Goal: Contribute content: Contribute content

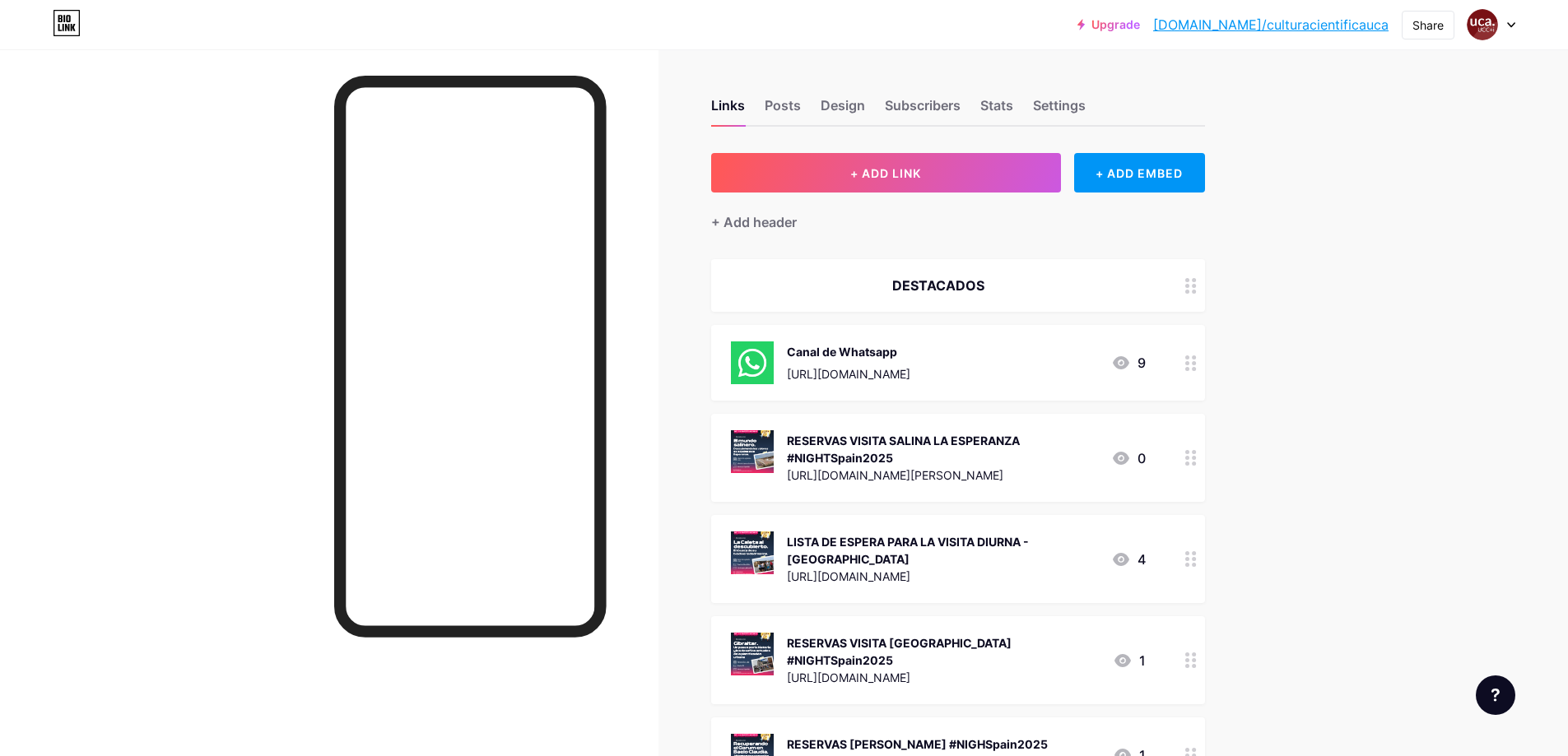
click at [997, 421] on div "RESERVAS VISITA SALINA LA ESPERANZA #NIGHTSpain2025 [URL][DOMAIN_NAME][PERSON_N…" at bounding box center [958, 457] width 493 height 88
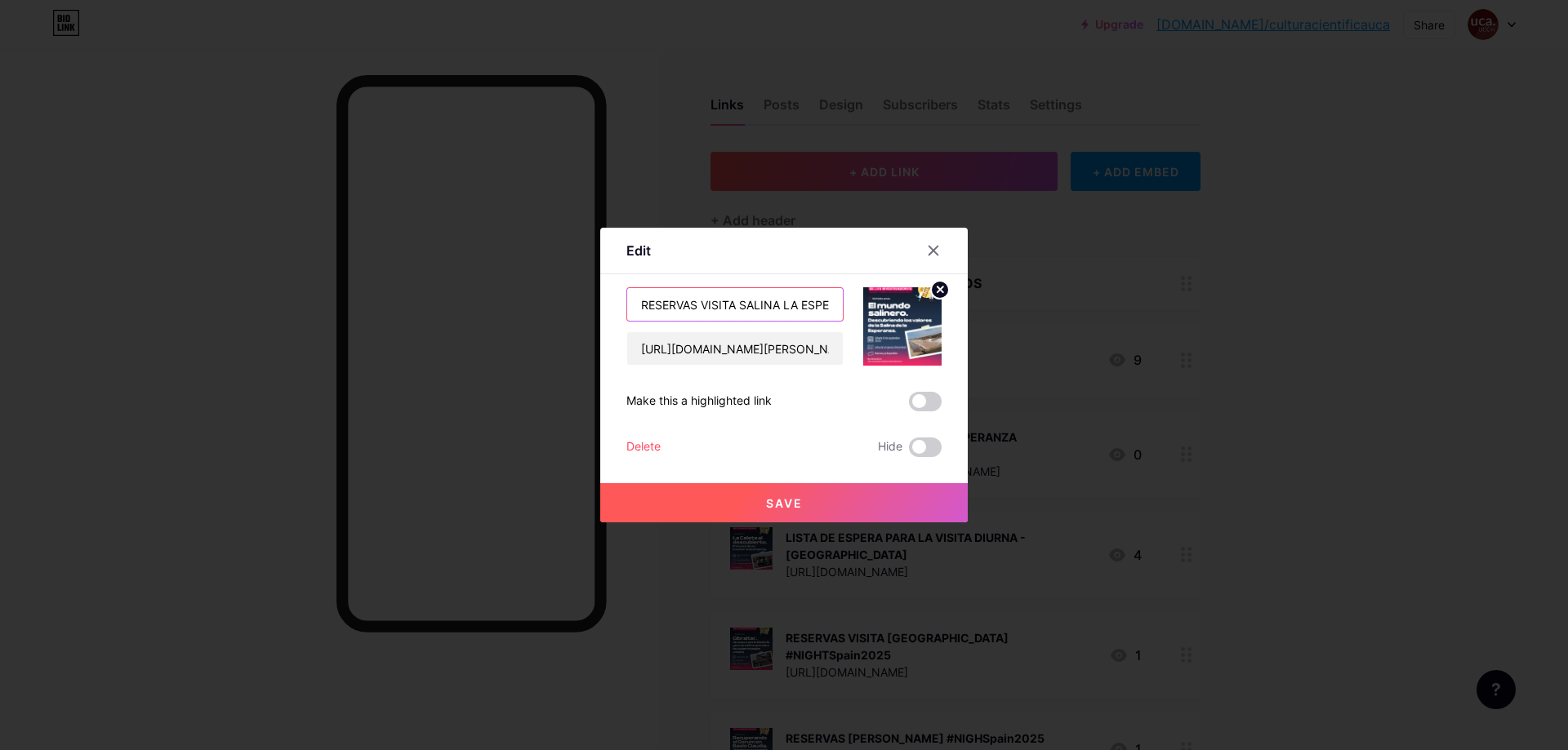
scroll to position [0, 144]
drag, startPoint x: 741, startPoint y: 303, endPoint x: 872, endPoint y: 312, distance: 131.3
click at [872, 312] on div "RESERVAS VISITA SALINA LA ESPERANZA #NIGHTSpain2025 [URL][DOMAIN_NAME][PERSON_N…" at bounding box center [784, 327] width 315 height 78
click at [738, 306] on input "RESERVAS VISITA SALINA LA ESPERANZA #NIGHTSpain2025" at bounding box center [735, 304] width 215 height 33
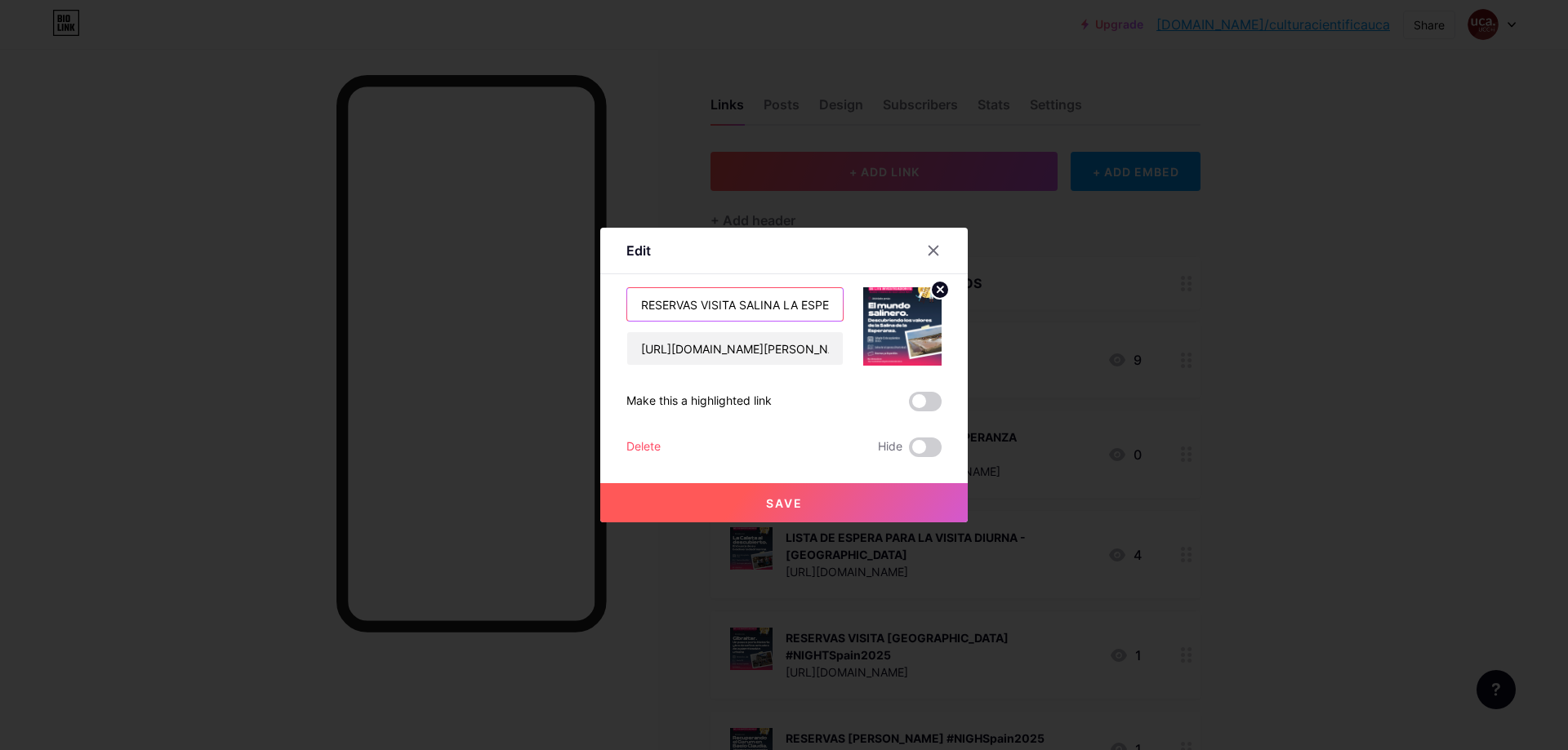
drag, startPoint x: 721, startPoint y: 299, endPoint x: 740, endPoint y: 302, distance: 19.2
click at [740, 302] on input "RESERVAS VISITA SALINA LA ESPERANZA #NIGHTSpain2025" at bounding box center [735, 304] width 215 height 33
type input "RESERVAS VISITA SANLÚCAR #NIGHTSpain2025"
click at [939, 290] on icon at bounding box center [940, 289] width 5 height 5
click at [808, 351] on input "[URL][DOMAIN_NAME][PERSON_NAME]" at bounding box center [735, 348] width 215 height 33
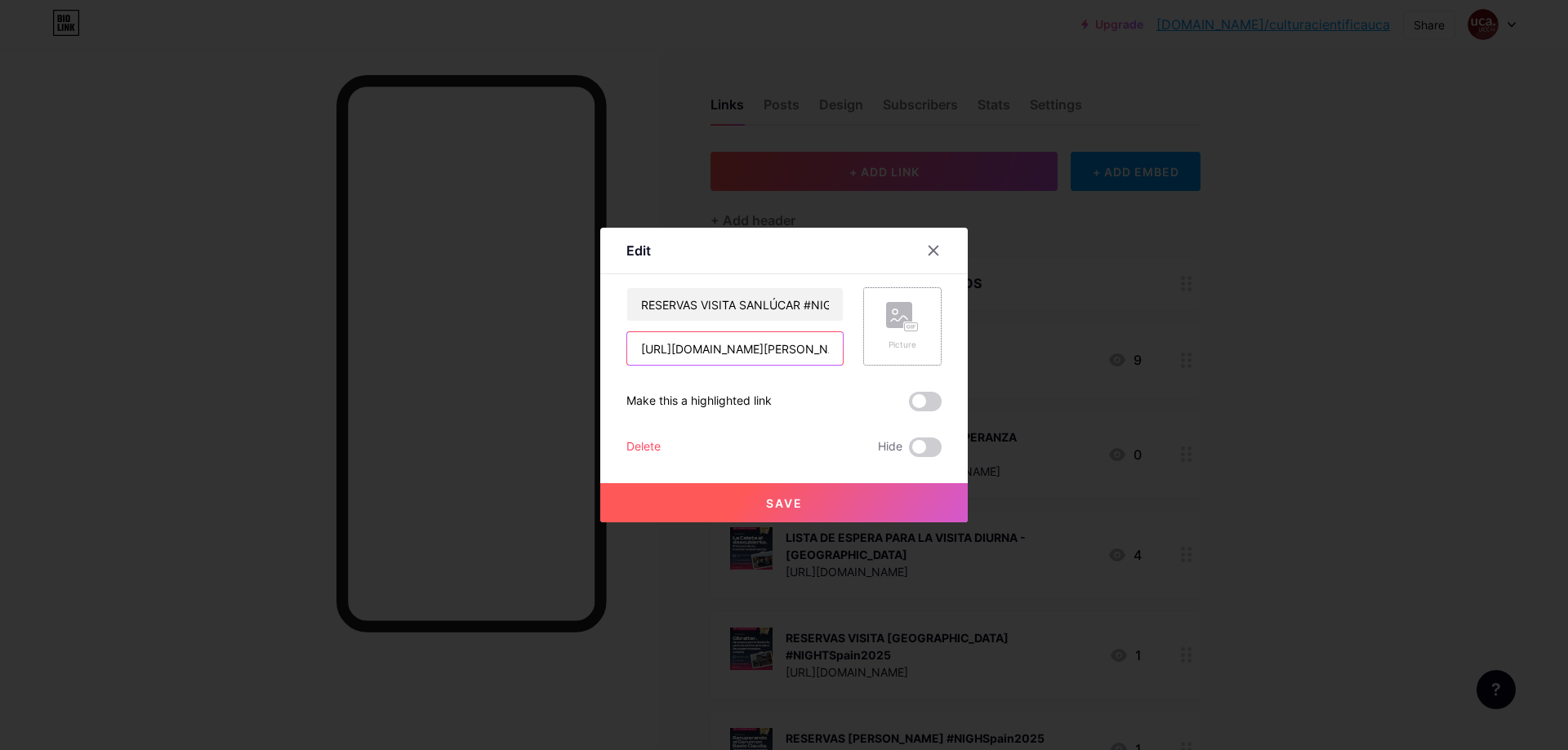
click at [808, 351] on input "[URL][DOMAIN_NAME][PERSON_NAME]" at bounding box center [735, 348] width 215 height 33
paste input "lugares-de-memoria-en-[GEOGRAPHIC_DATA]"
type input "[URL][DOMAIN_NAME]"
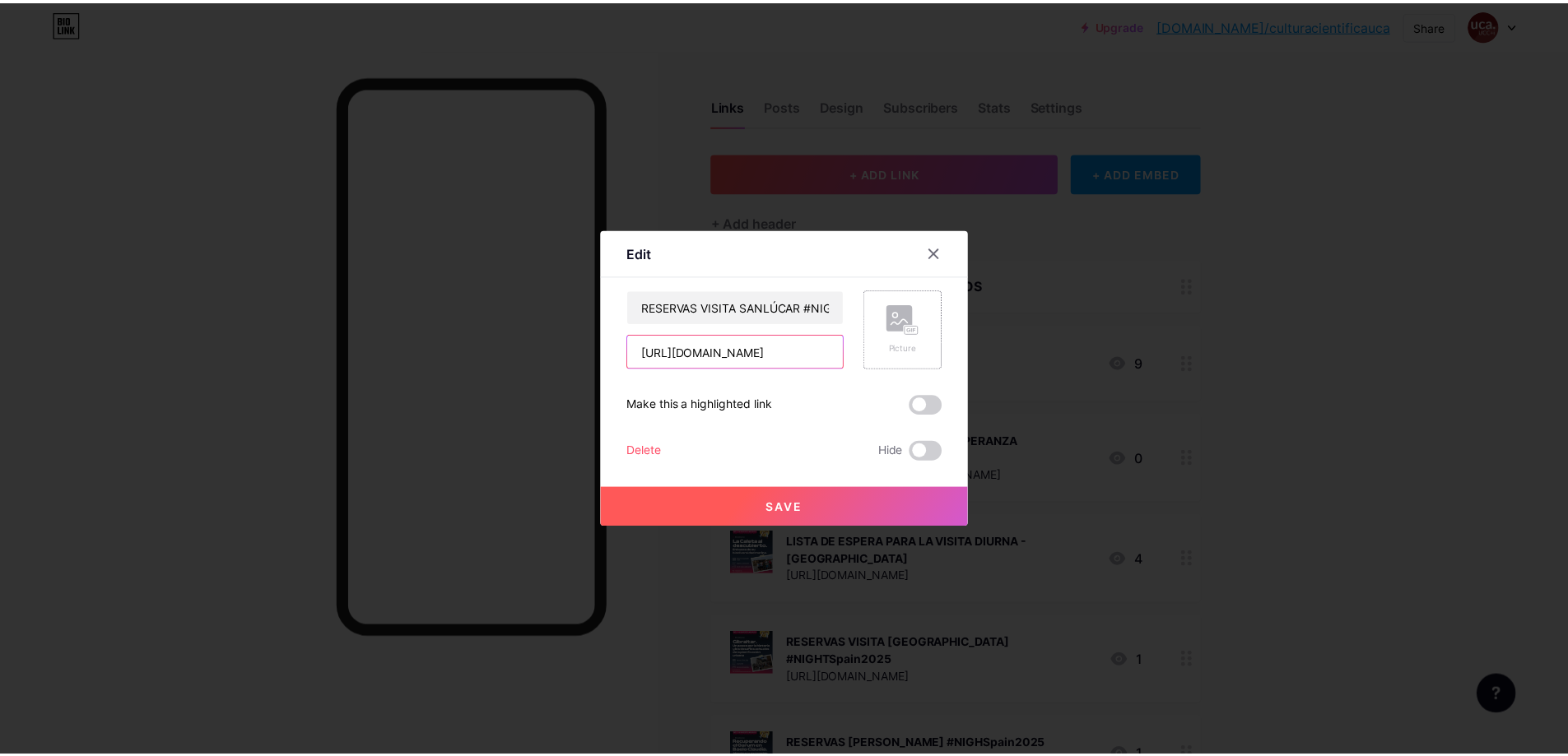
scroll to position [0, 465]
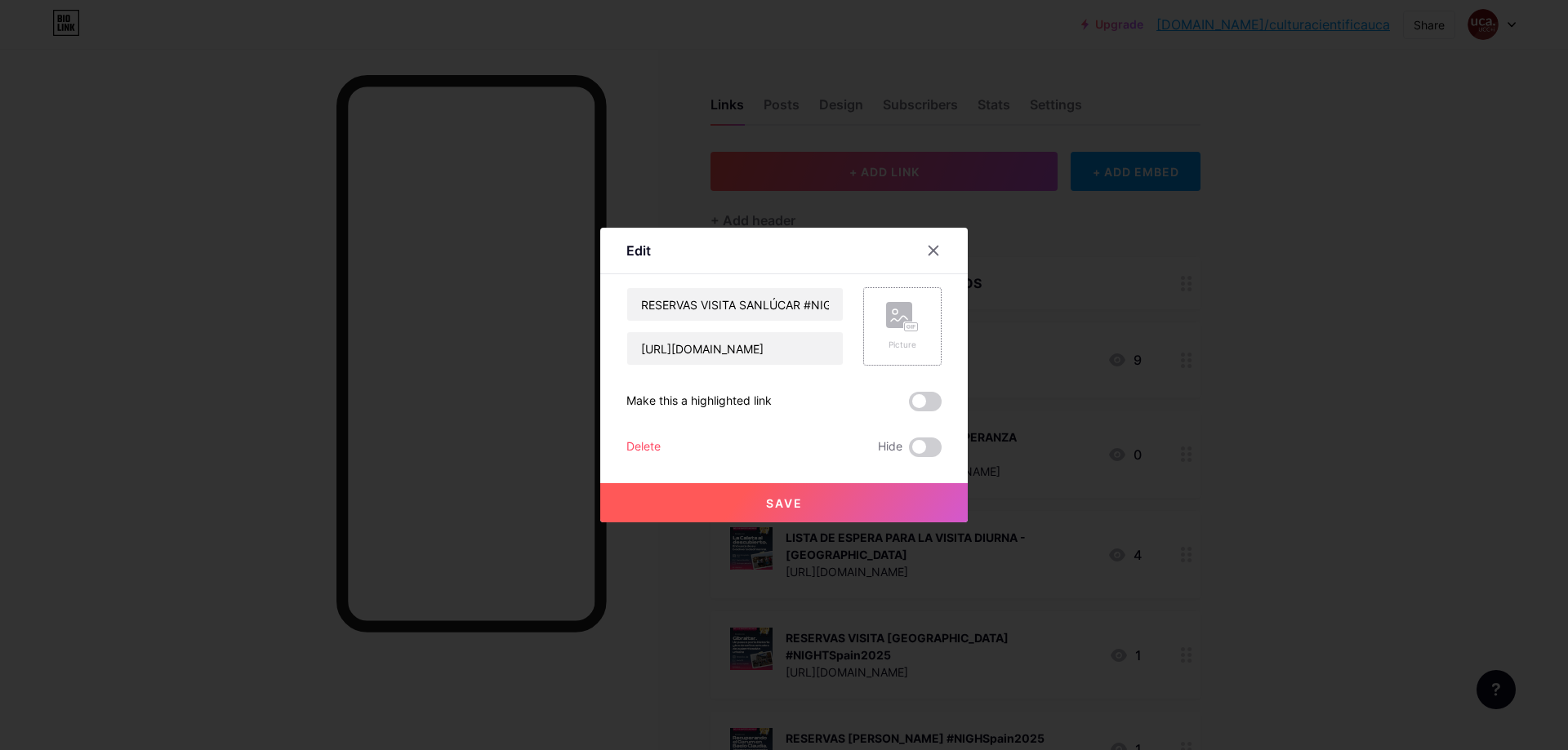
click at [915, 330] on rect at bounding box center [911, 327] width 13 height 8
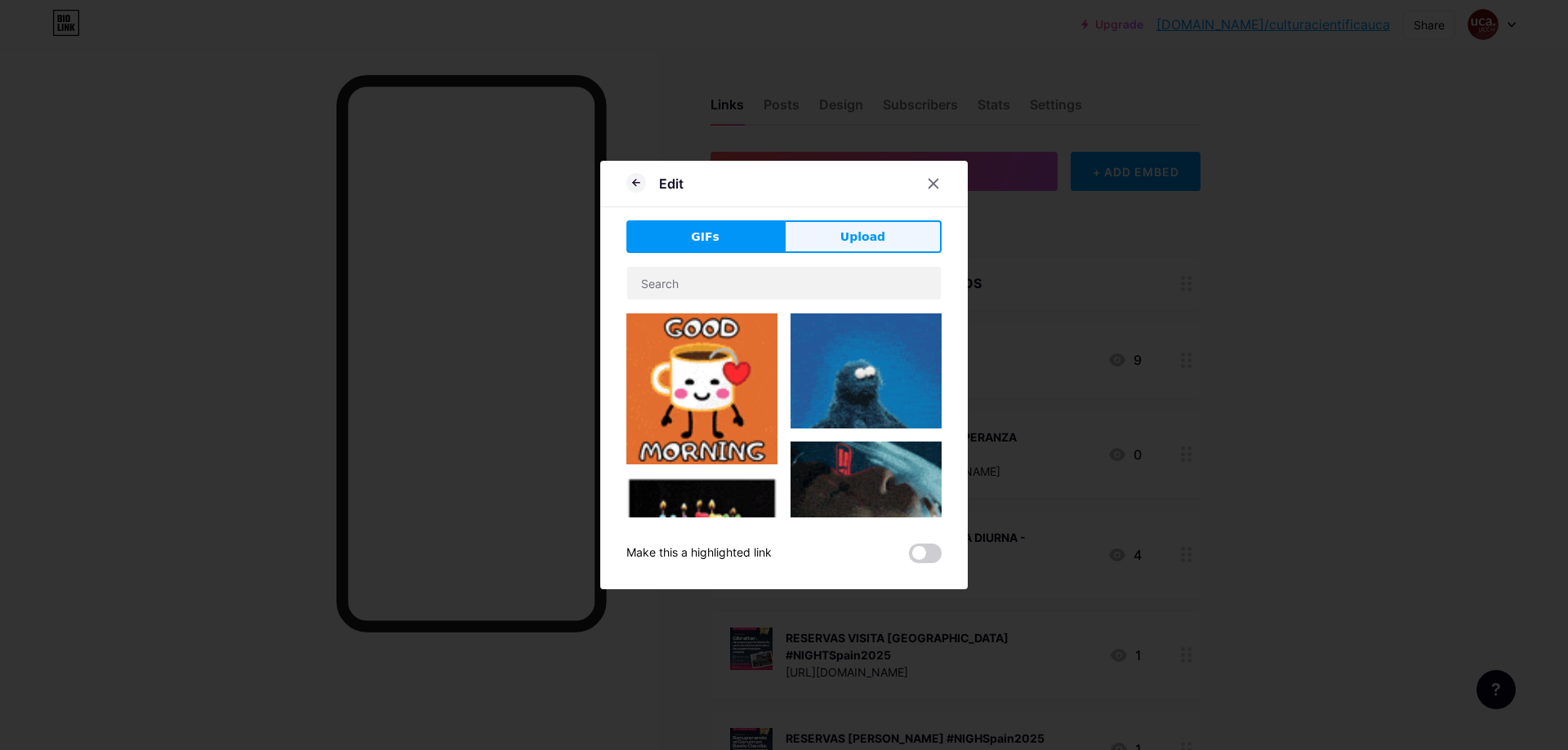
click at [821, 222] on button "Upload" at bounding box center [862, 237] width 158 height 33
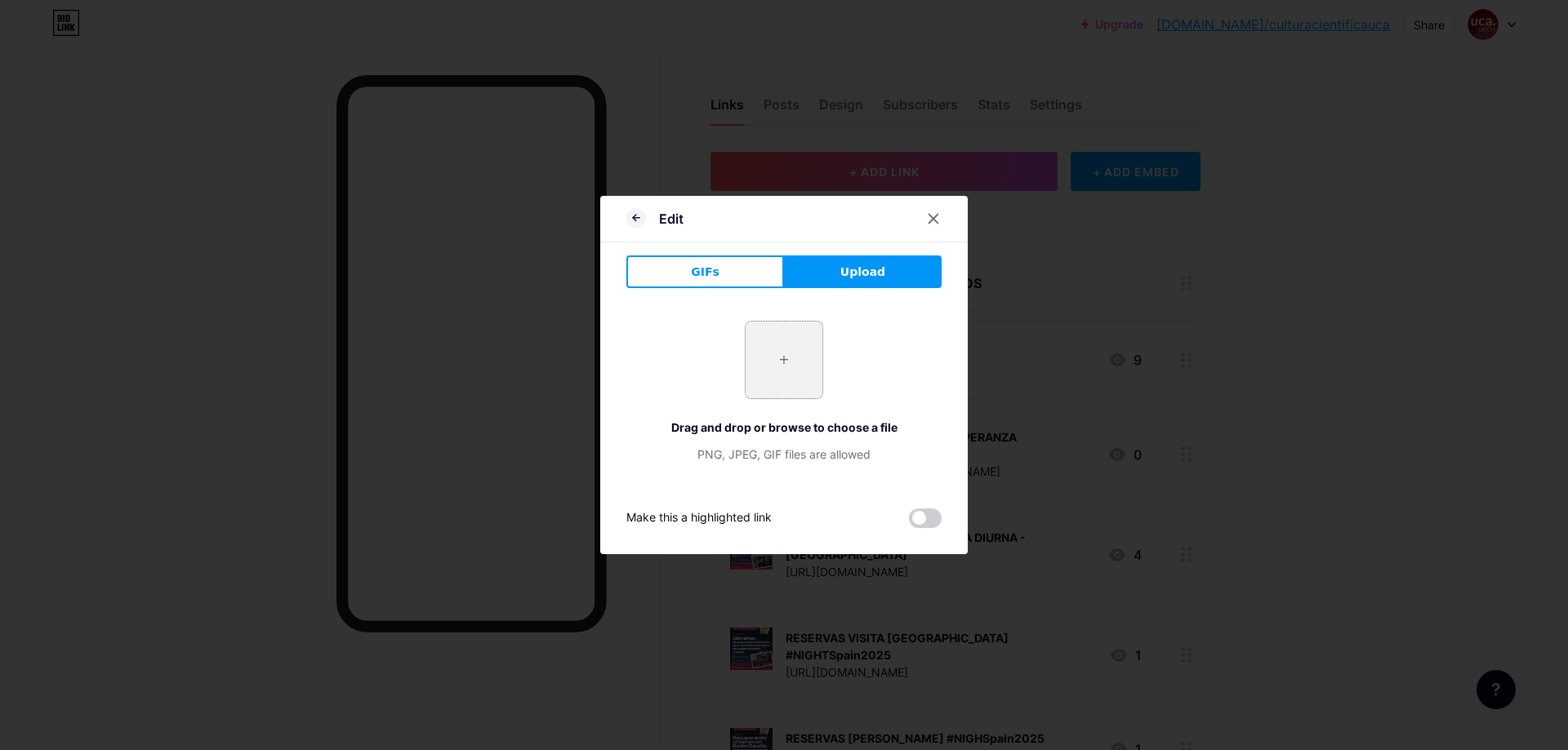
click at [790, 358] on input "file" at bounding box center [784, 359] width 77 height 77
type input "C:\fakepath\CARTEL ACTIVIDAD NOCHE - VISITA SANLUCAR.png"
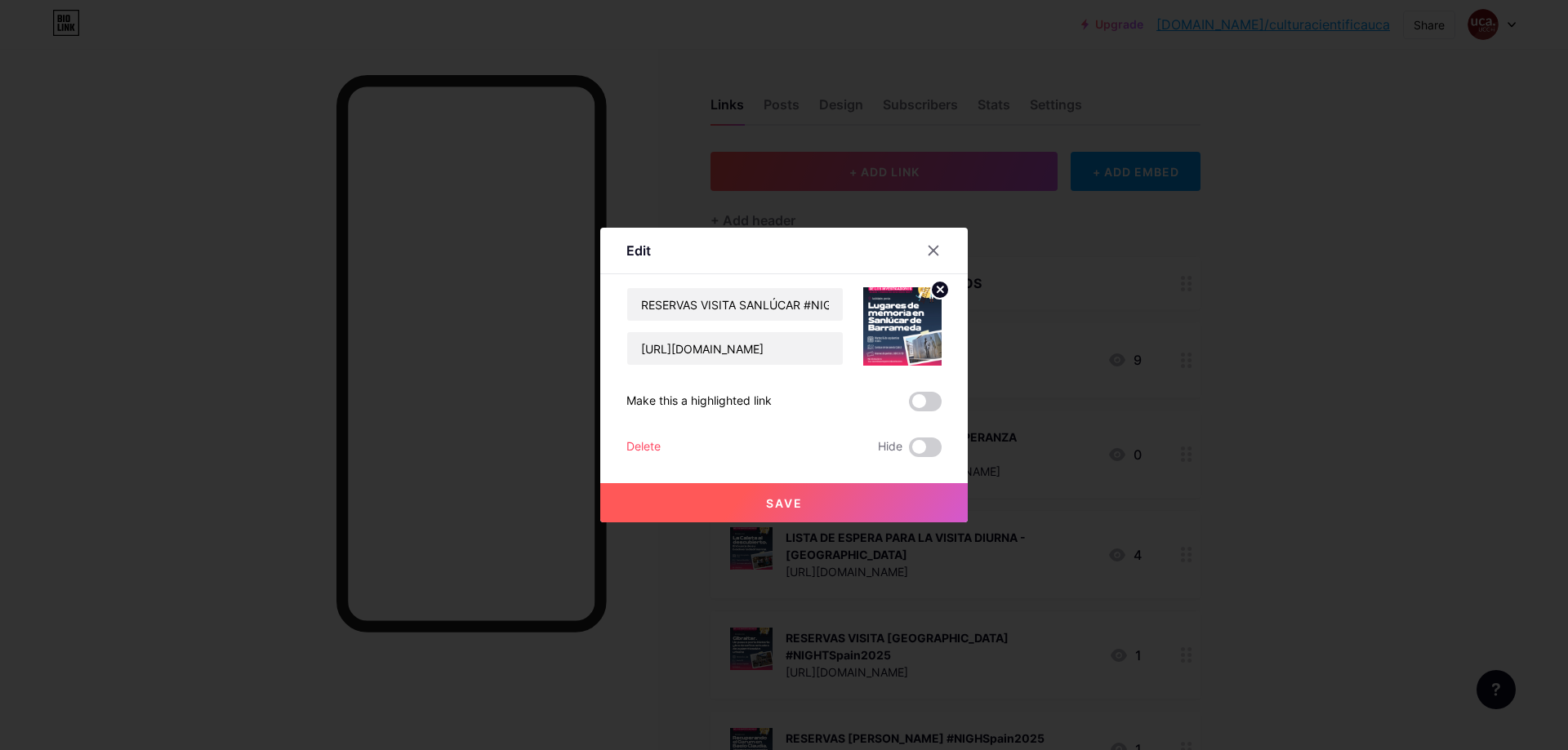
click at [843, 498] on button "Save" at bounding box center [783, 503] width 368 height 39
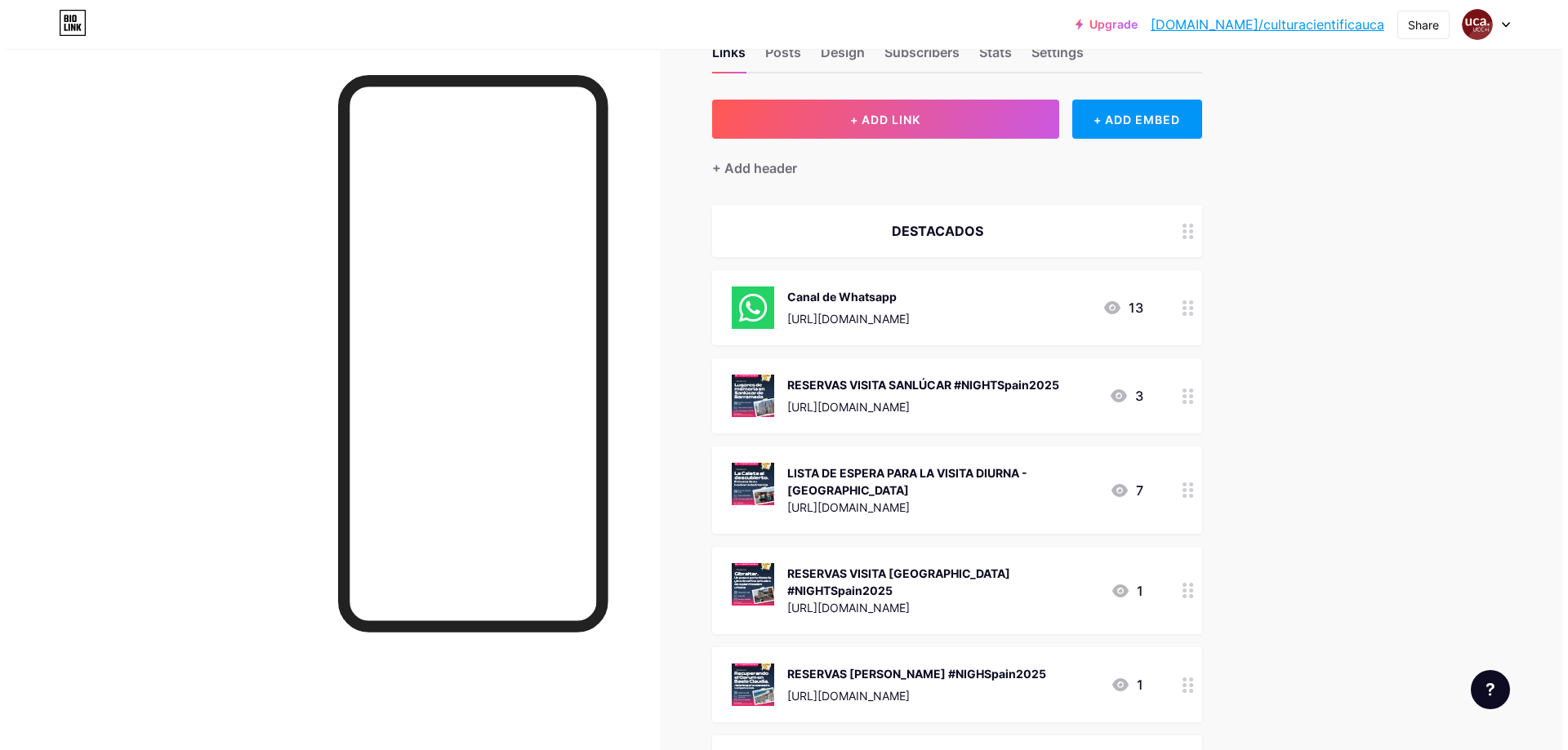
scroll to position [82, 0]
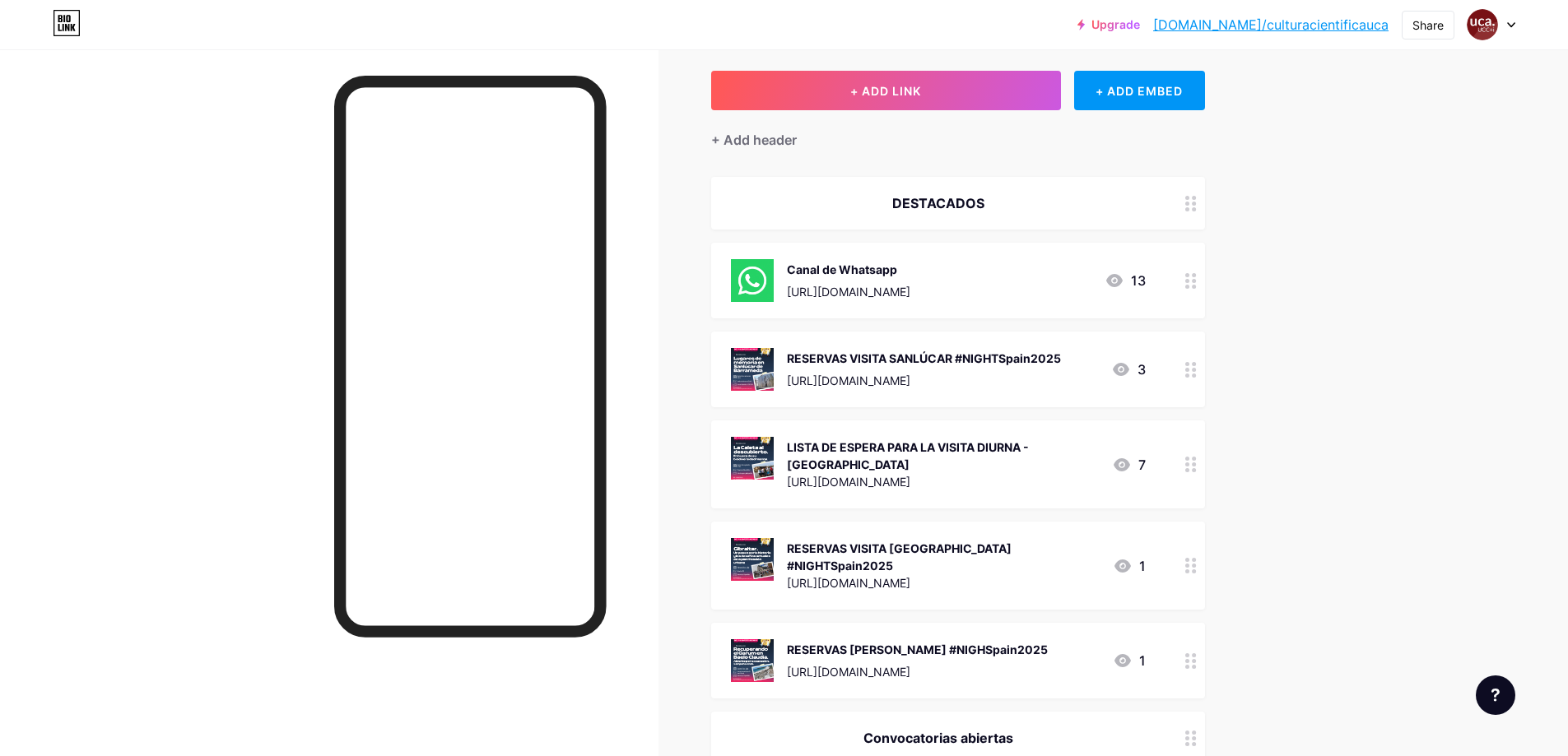
click at [949, 350] on div "RESERVAS VISITA SANLÚCAR #NIGHTSpain2025" at bounding box center [924, 358] width 274 height 17
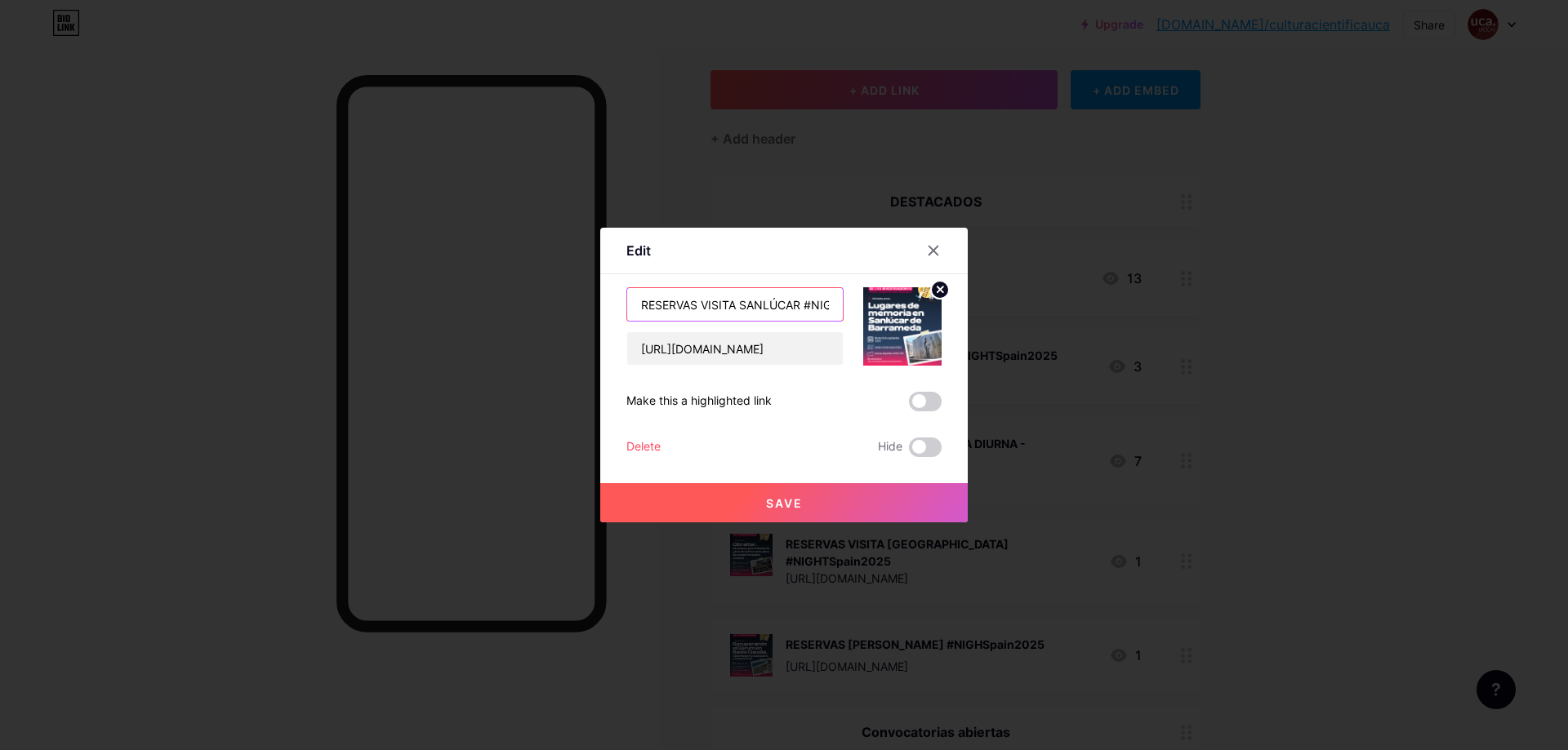
click at [698, 302] on input "RESERVAS VISITA SANLÚCAR #NIGHTSpain2025" at bounding box center [735, 304] width 215 height 33
click at [935, 253] on icon at bounding box center [934, 251] width 9 height 9
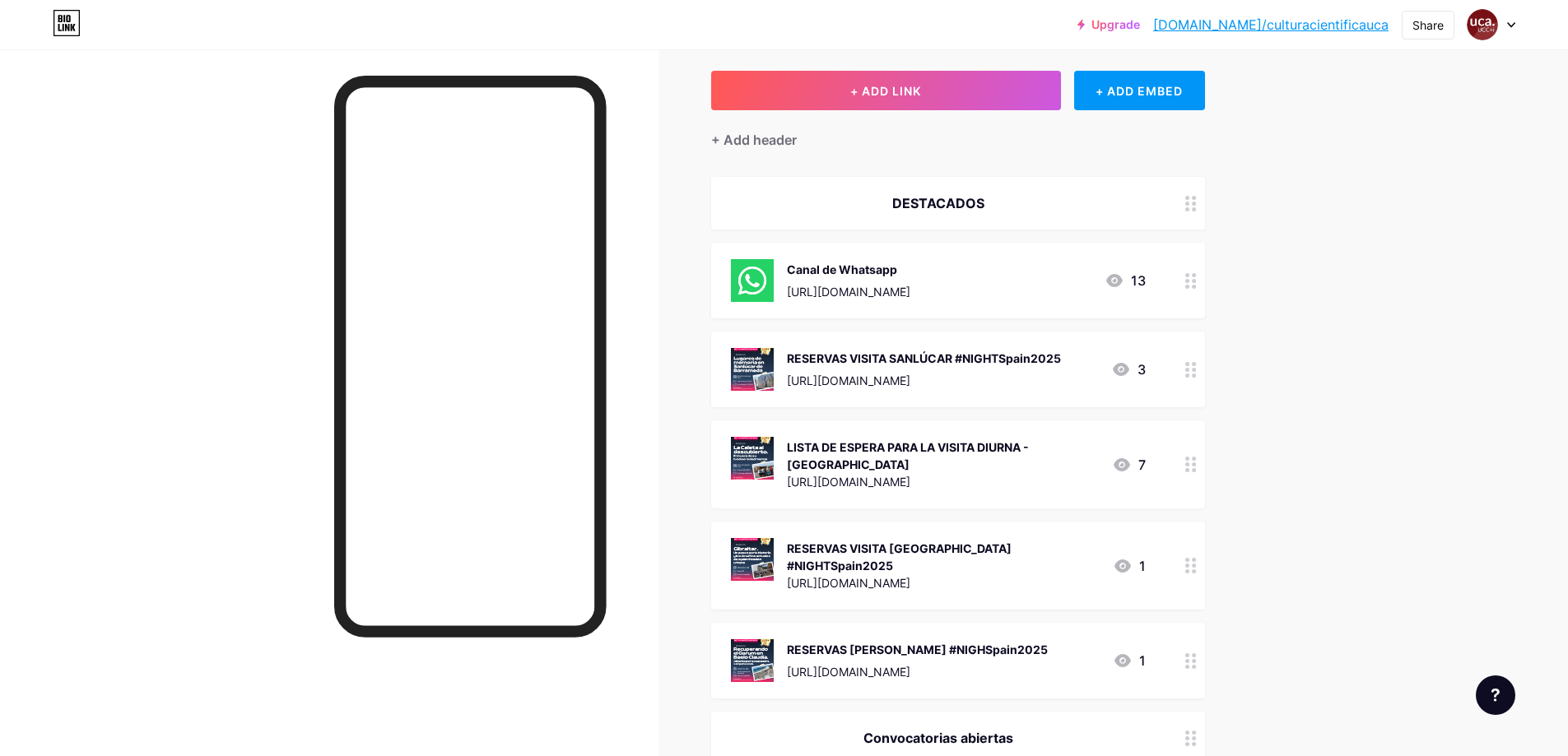
click at [922, 456] on div "LISTA DE ESPERA PARA LA VISITA DIURNA - [GEOGRAPHIC_DATA]" at bounding box center [943, 456] width 312 height 35
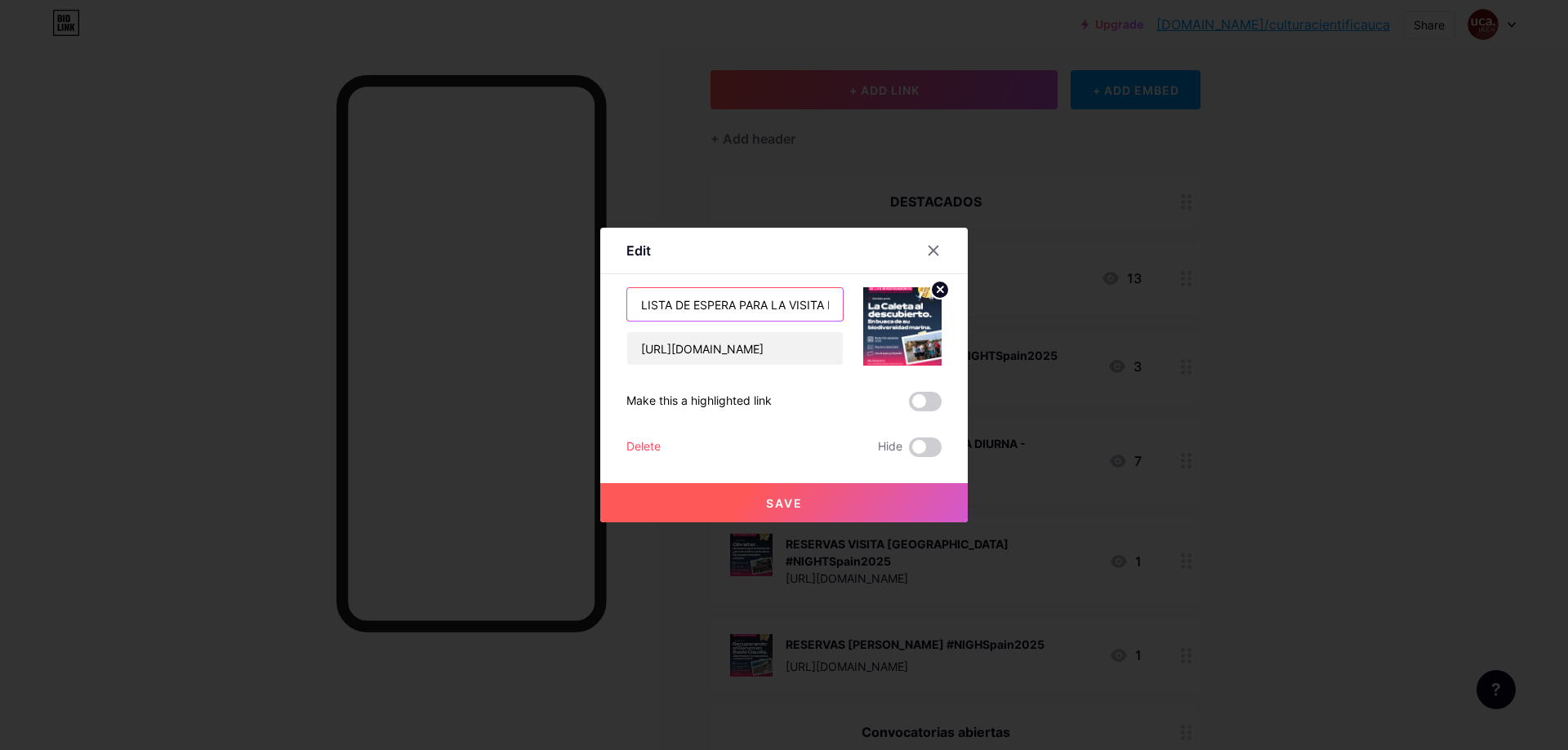
click at [712, 306] on input "LISTA DE ESPERA PARA LA VISITA DIURNA - [GEOGRAPHIC_DATA]" at bounding box center [735, 304] width 215 height 33
paste input "RESERVAS VISITA SANLÚCAR #NIGHTSpain2025"
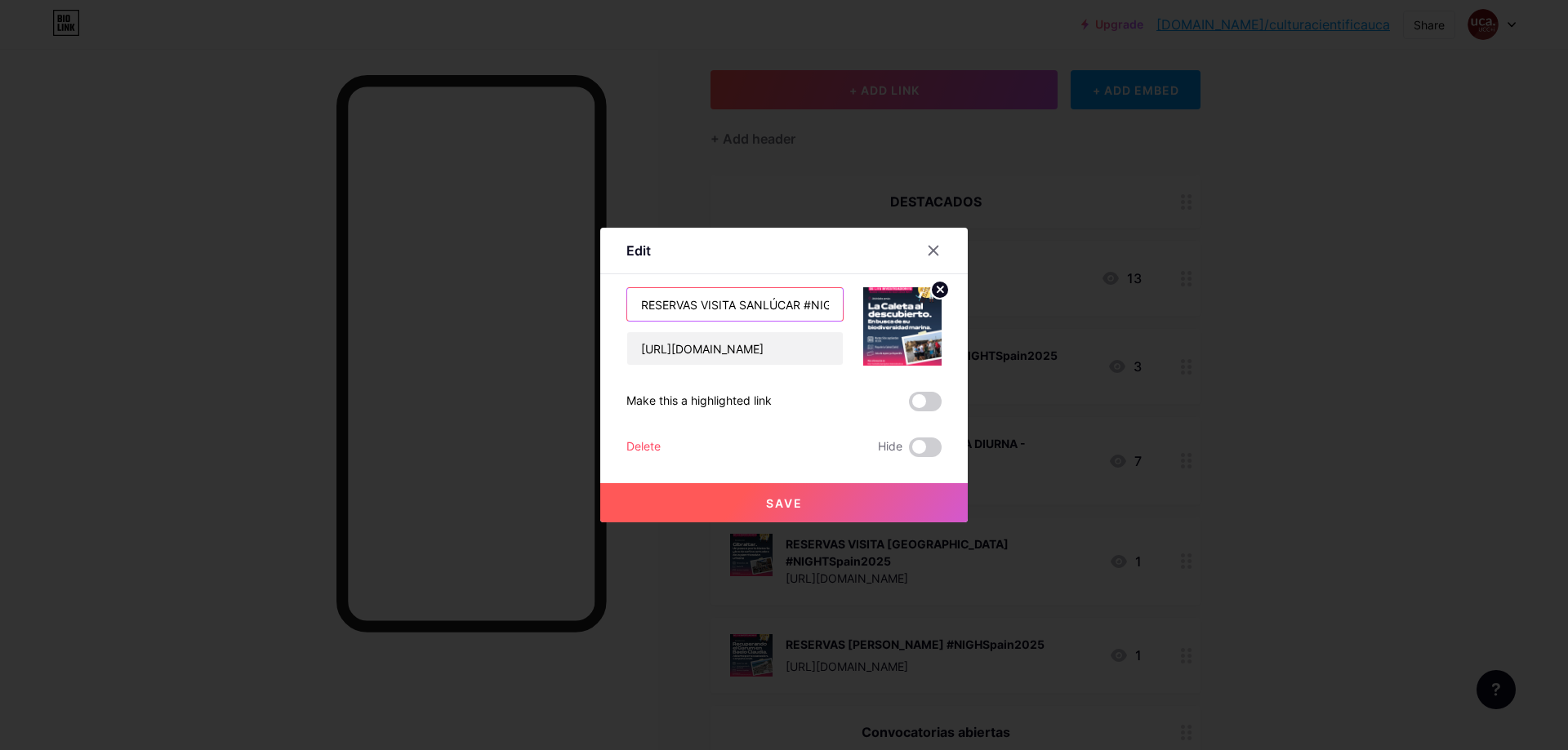
drag, startPoint x: 723, startPoint y: 302, endPoint x: 741, endPoint y: 307, distance: 18.7
click at [741, 307] on input "RESERVAS VISITA SANLÚCAR #NIGHTSpain2025" at bounding box center [735, 304] width 215 height 33
type input "RESERVAS VISITA [PERSON_NAME] #NIGHTSpain2025"
click at [766, 356] on input "[URL][DOMAIN_NAME]" at bounding box center [735, 348] width 215 height 33
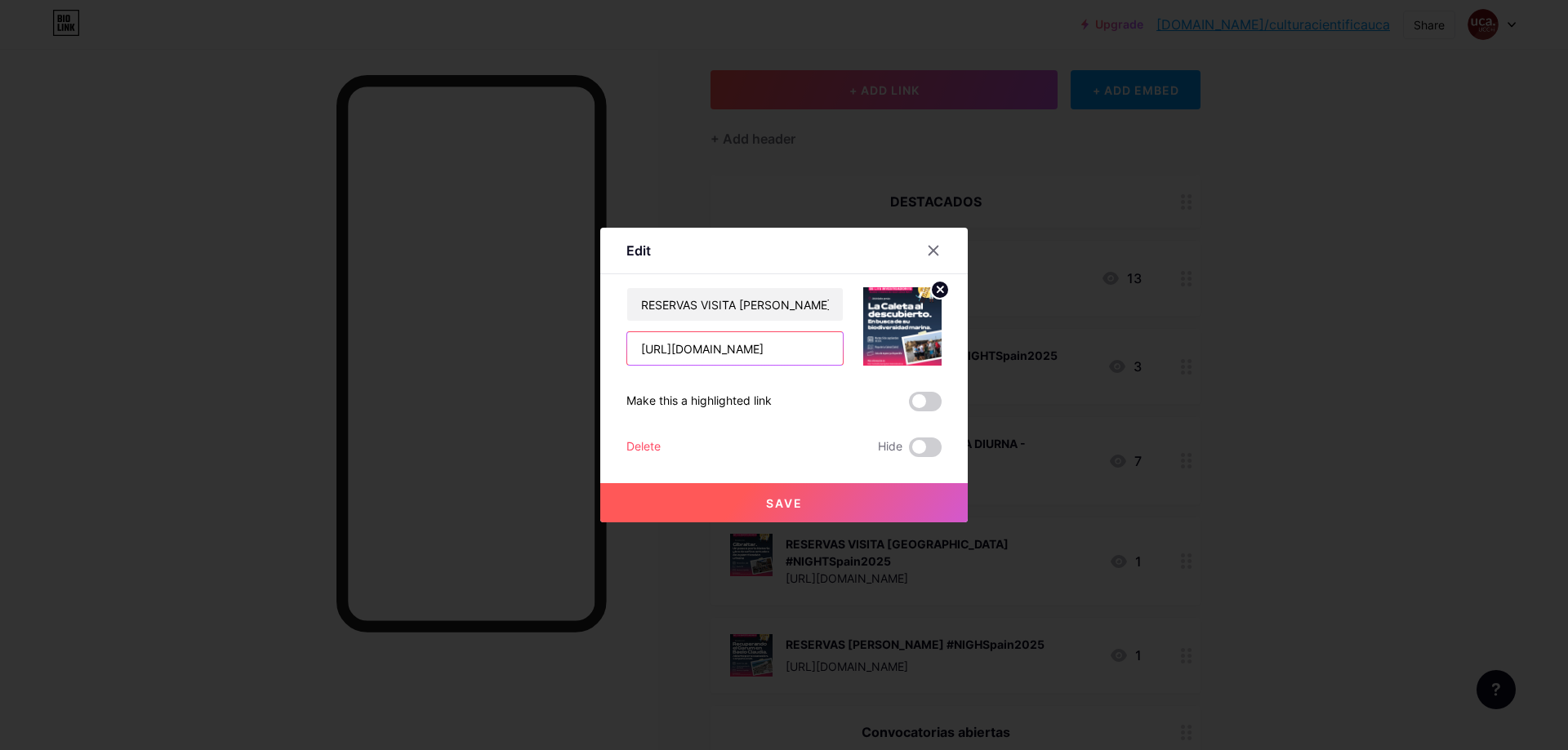
click at [766, 356] on input "[URL][DOMAIN_NAME]" at bounding box center [735, 348] width 215 height 33
paste input "dona-blanca-presentefuturo-jornadas-de-puertas-abiertas"
type input "[URL][DOMAIN_NAME]"
click at [939, 286] on circle at bounding box center [940, 290] width 18 height 18
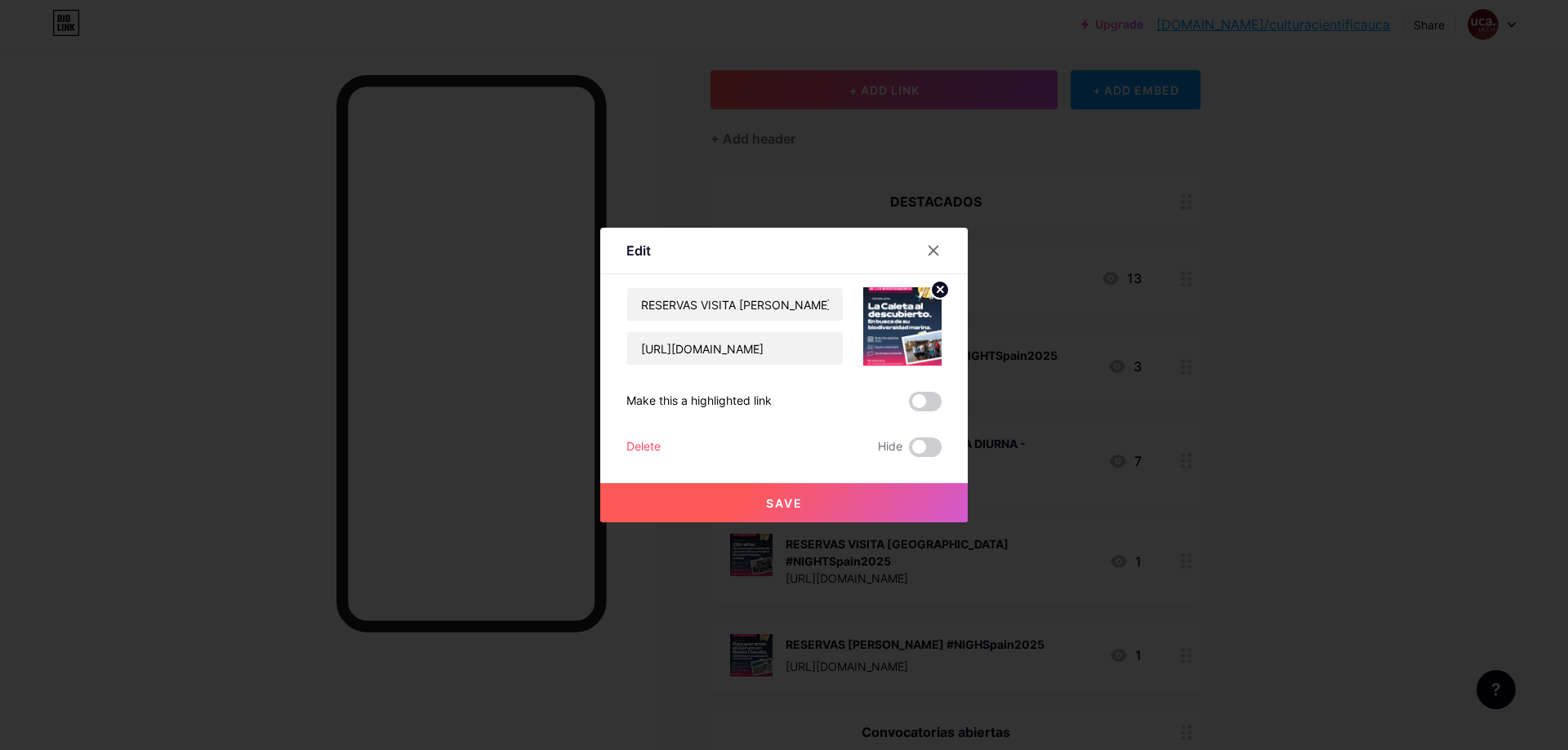
scroll to position [0, 0]
click at [917, 313] on icon at bounding box center [901, 317] width 33 height 30
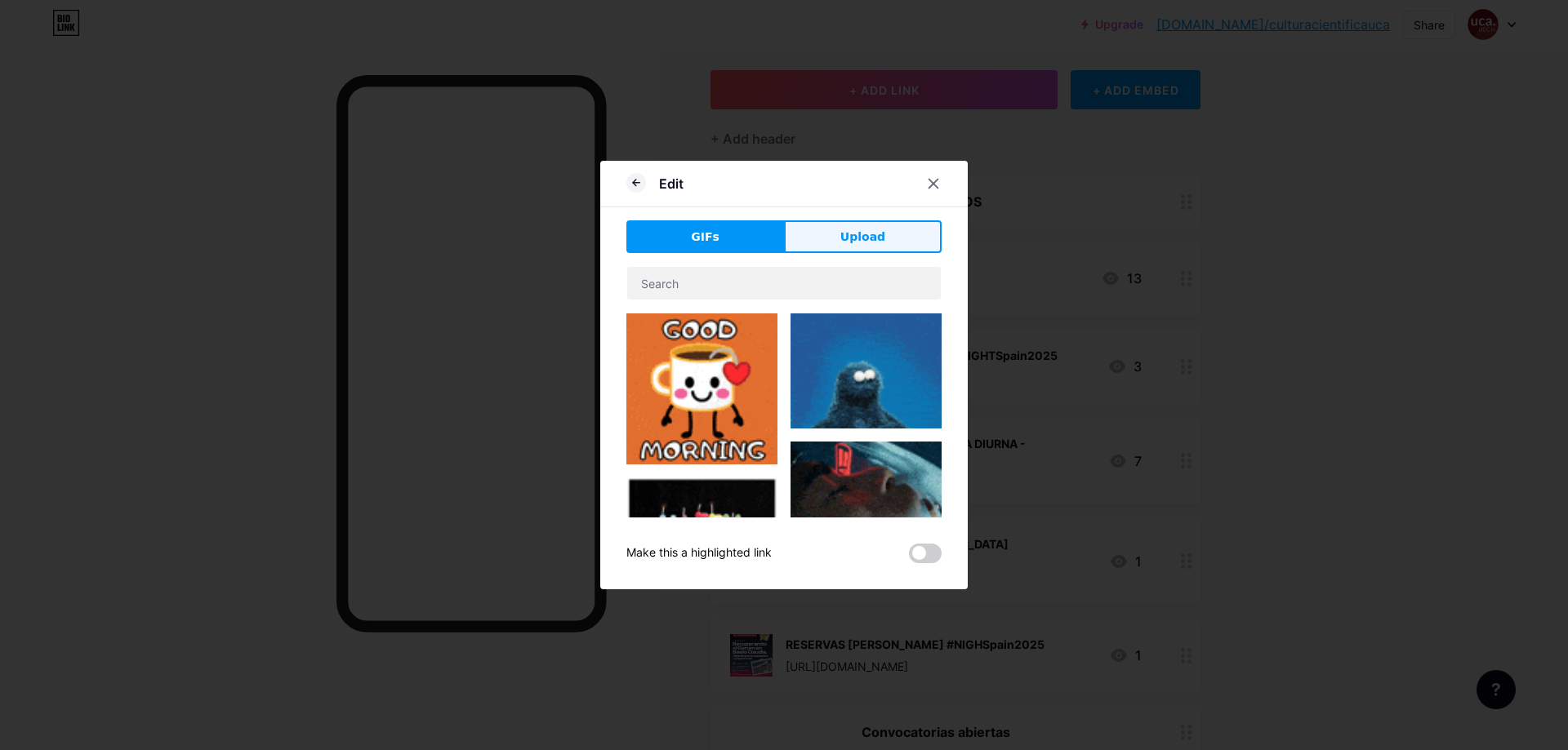
click at [851, 241] on span "Upload" at bounding box center [862, 237] width 44 height 17
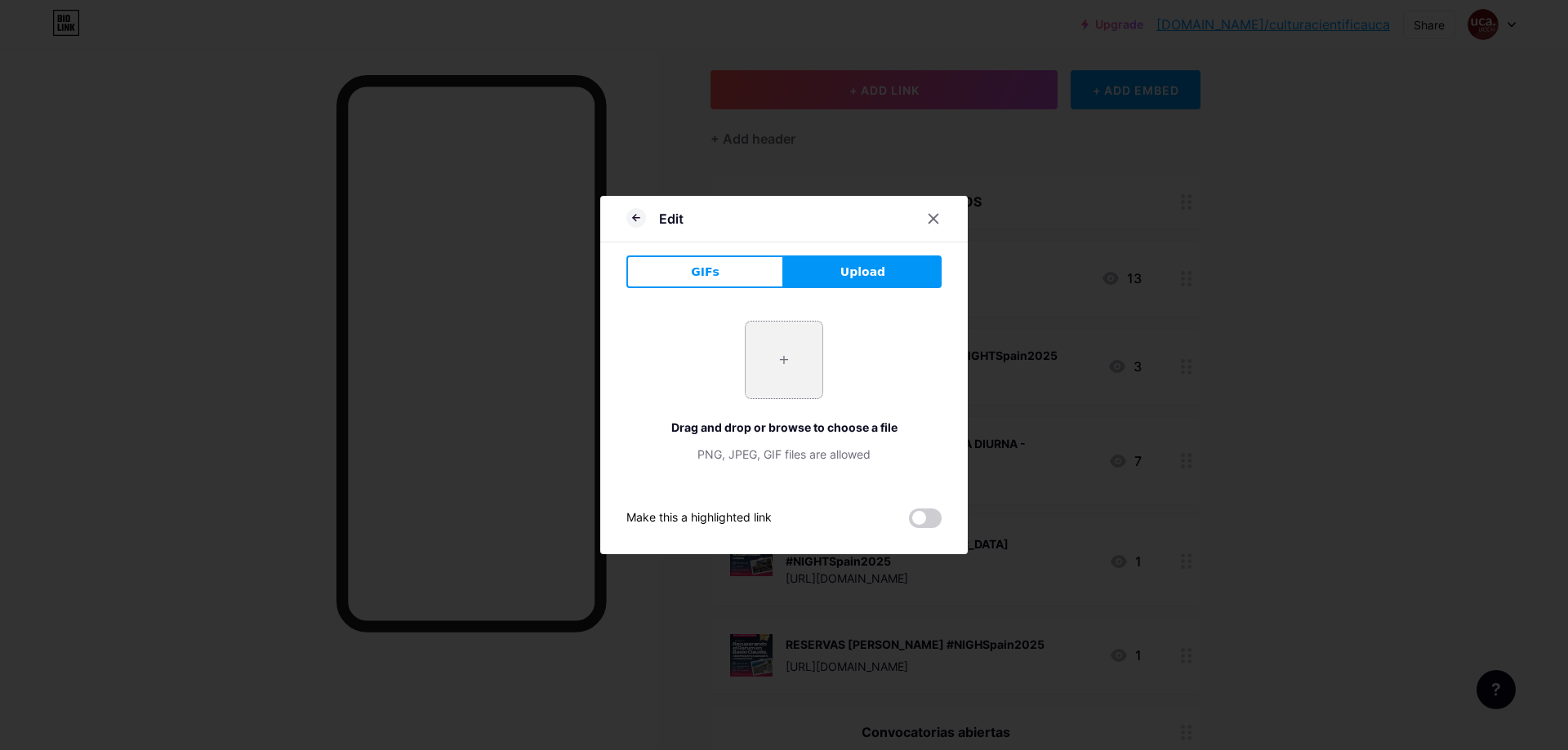
click at [767, 350] on input "file" at bounding box center [784, 359] width 77 height 77
type input "C:\fakepath\CARTEL VISITA NOCHE - [PERSON_NAME].png"
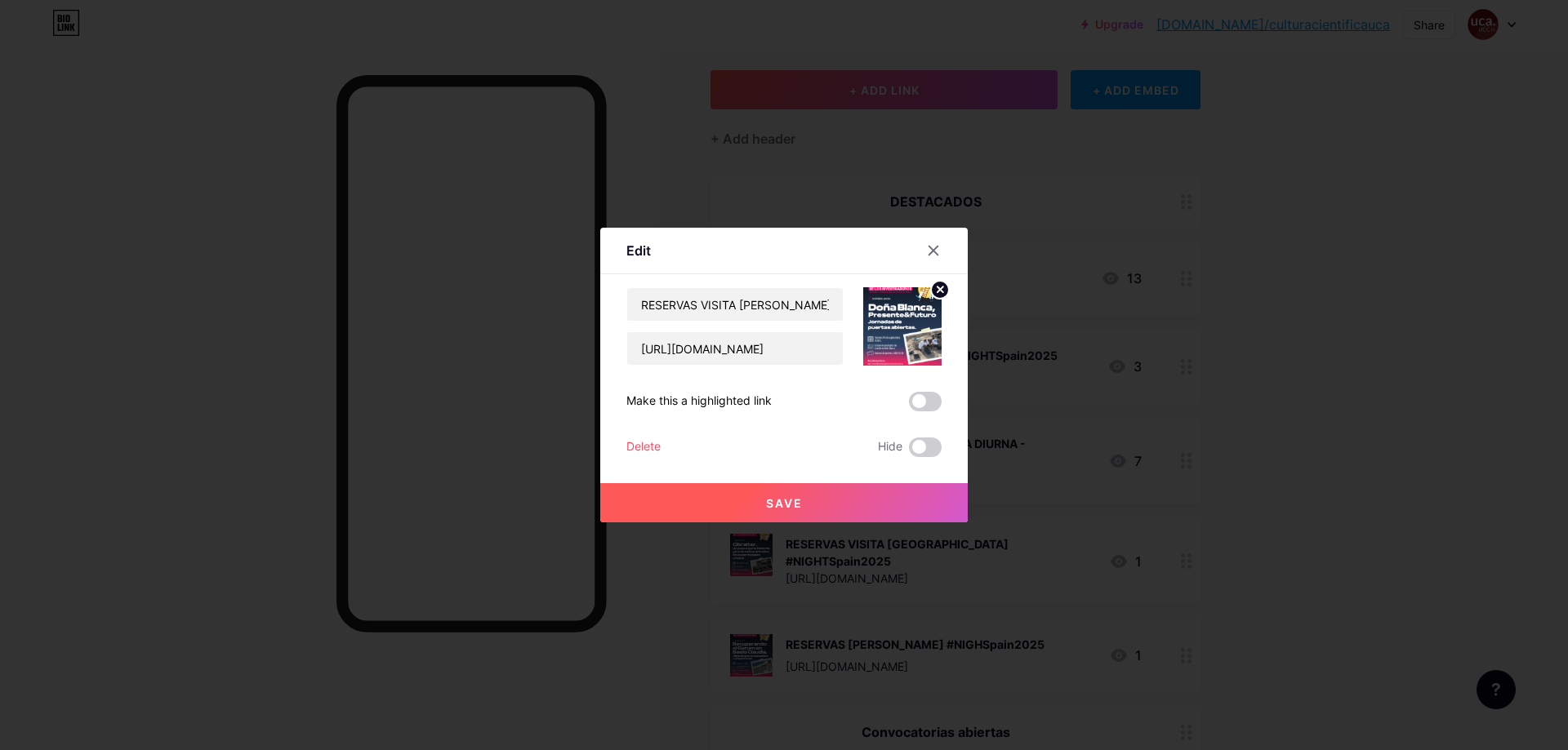
click at [830, 510] on button "Save" at bounding box center [783, 503] width 368 height 39
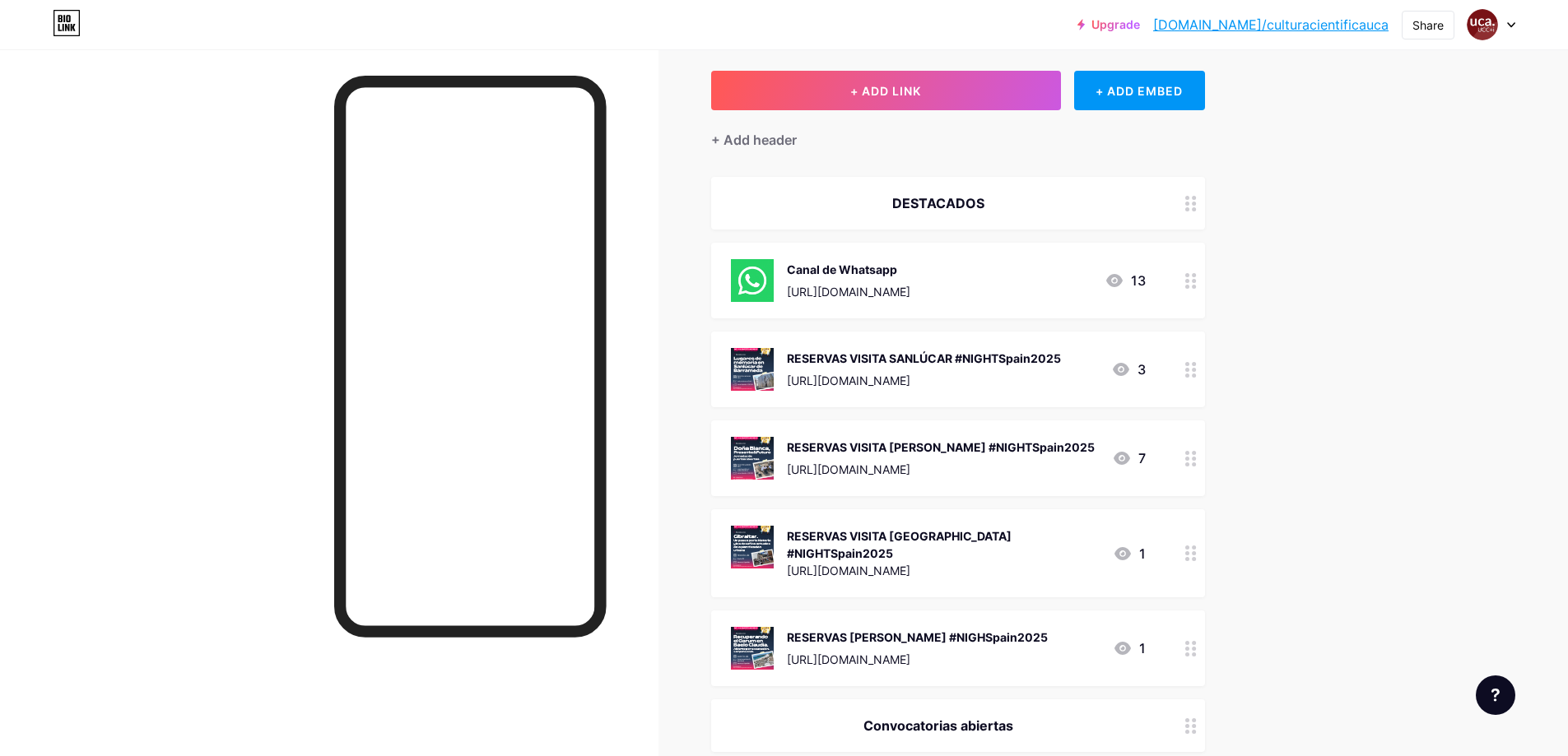
click at [1057, 535] on div "RESERVAS VISITA [GEOGRAPHIC_DATA] #NIGHTSpain2025" at bounding box center [943, 544] width 313 height 35
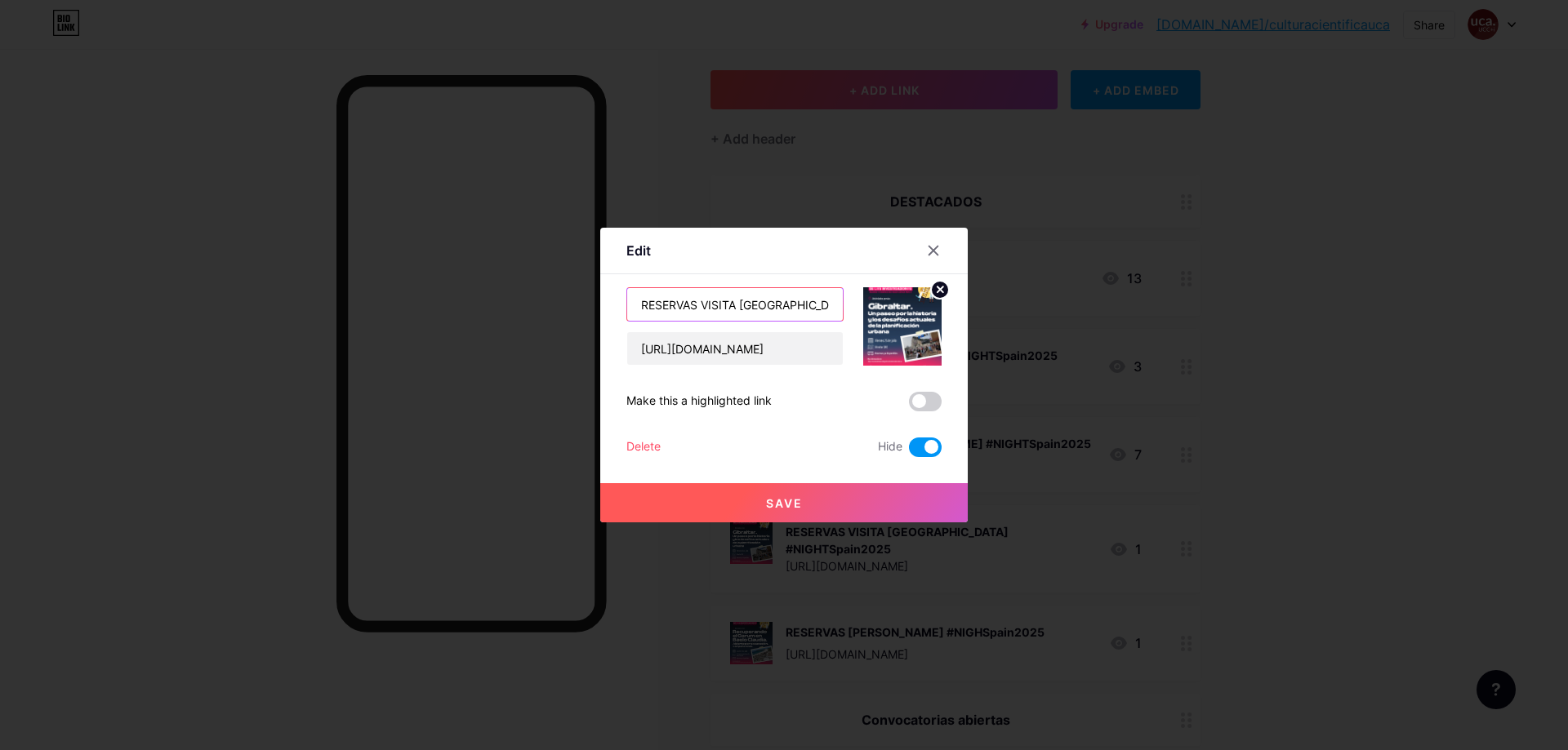
click at [683, 308] on input "RESERVAS VISITA [GEOGRAPHIC_DATA] #NIGHTSpain2025" at bounding box center [735, 304] width 215 height 33
click at [772, 301] on input "RESERVAS VISITA [GEOGRAPHIC_DATA] #NIGHTSpain2025" at bounding box center [735, 304] width 215 height 33
drag, startPoint x: 699, startPoint y: 306, endPoint x: 799, endPoint y: 301, distance: 100.1
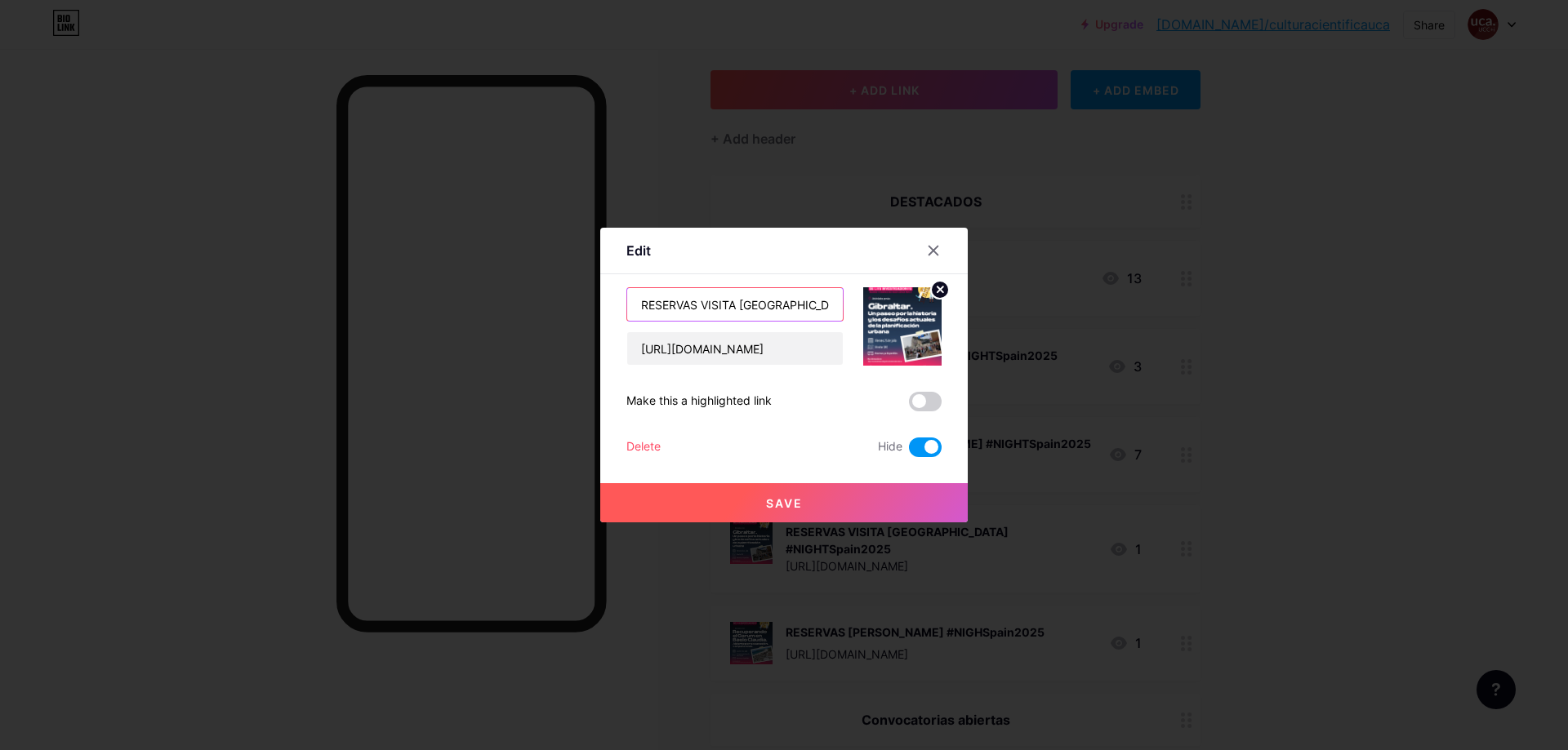
click at [799, 301] on input "RESERVAS VISITA [GEOGRAPHIC_DATA] #NIGHTSpain2025" at bounding box center [735, 304] width 215 height 33
type input "RESERVAS CATA DESAFÍO SENSORIAL (LUBINAS) #NIGHTSpain2025"
click at [794, 346] on input "[URL][DOMAIN_NAME]" at bounding box center [735, 348] width 215 height 33
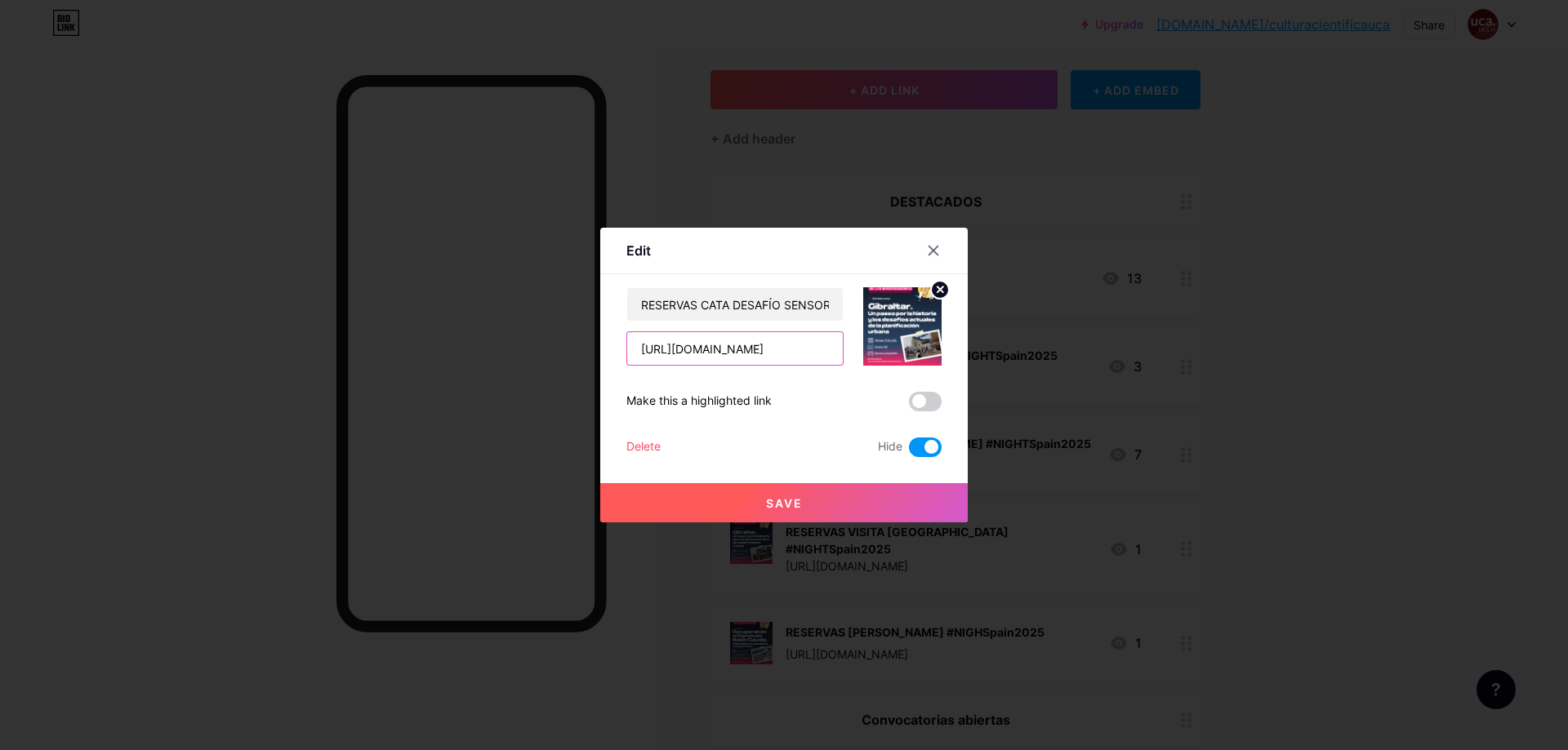
click at [794, 346] on input "[URL][DOMAIN_NAME]" at bounding box center [735, 348] width 215 height 33
click at [794, 345] on input "[URL][DOMAIN_NAME]" at bounding box center [735, 348] width 215 height 33
paste input "[DOMAIN_NAME][URL]"
type input "[URL][DOMAIN_NAME]"
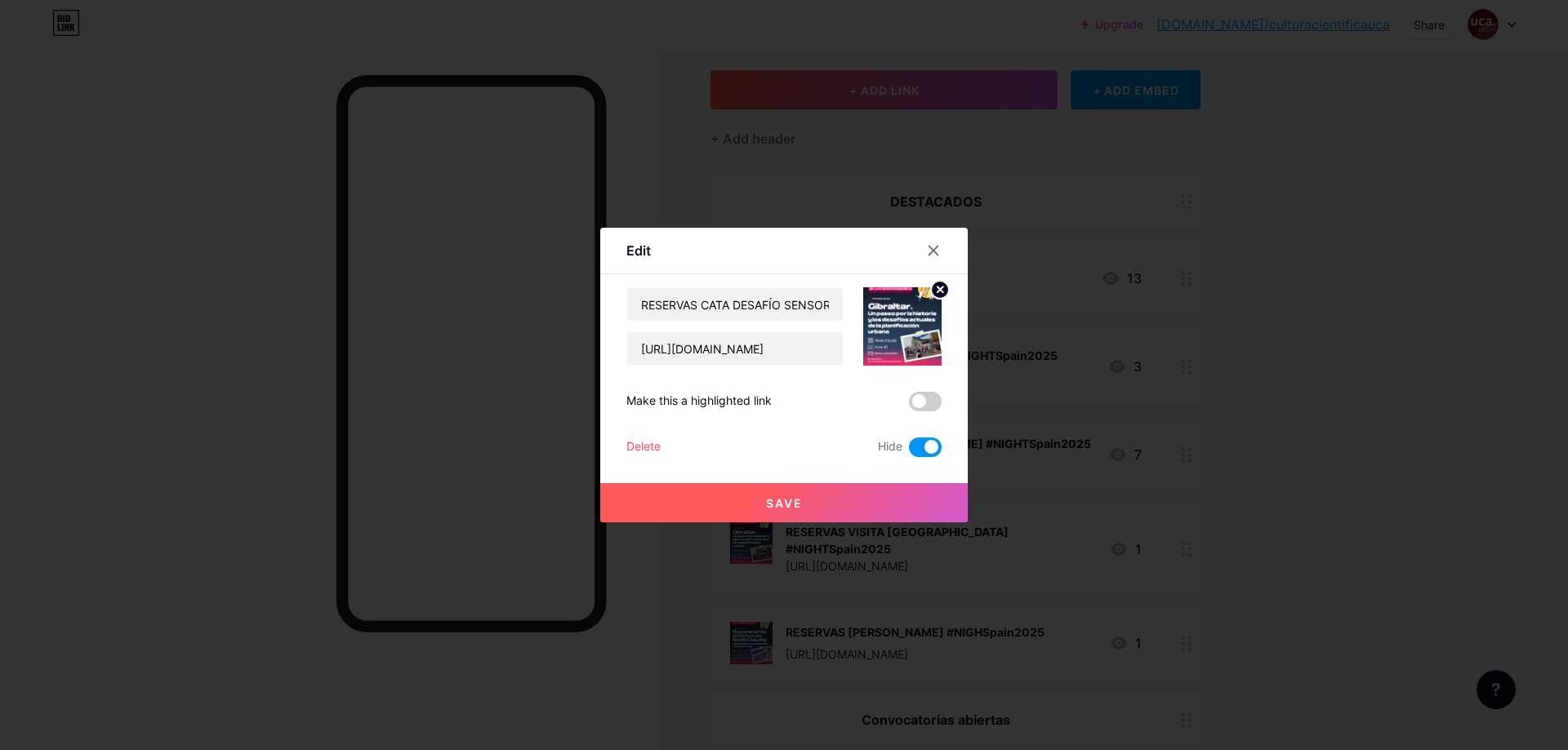
click at [938, 289] on circle at bounding box center [940, 290] width 18 height 18
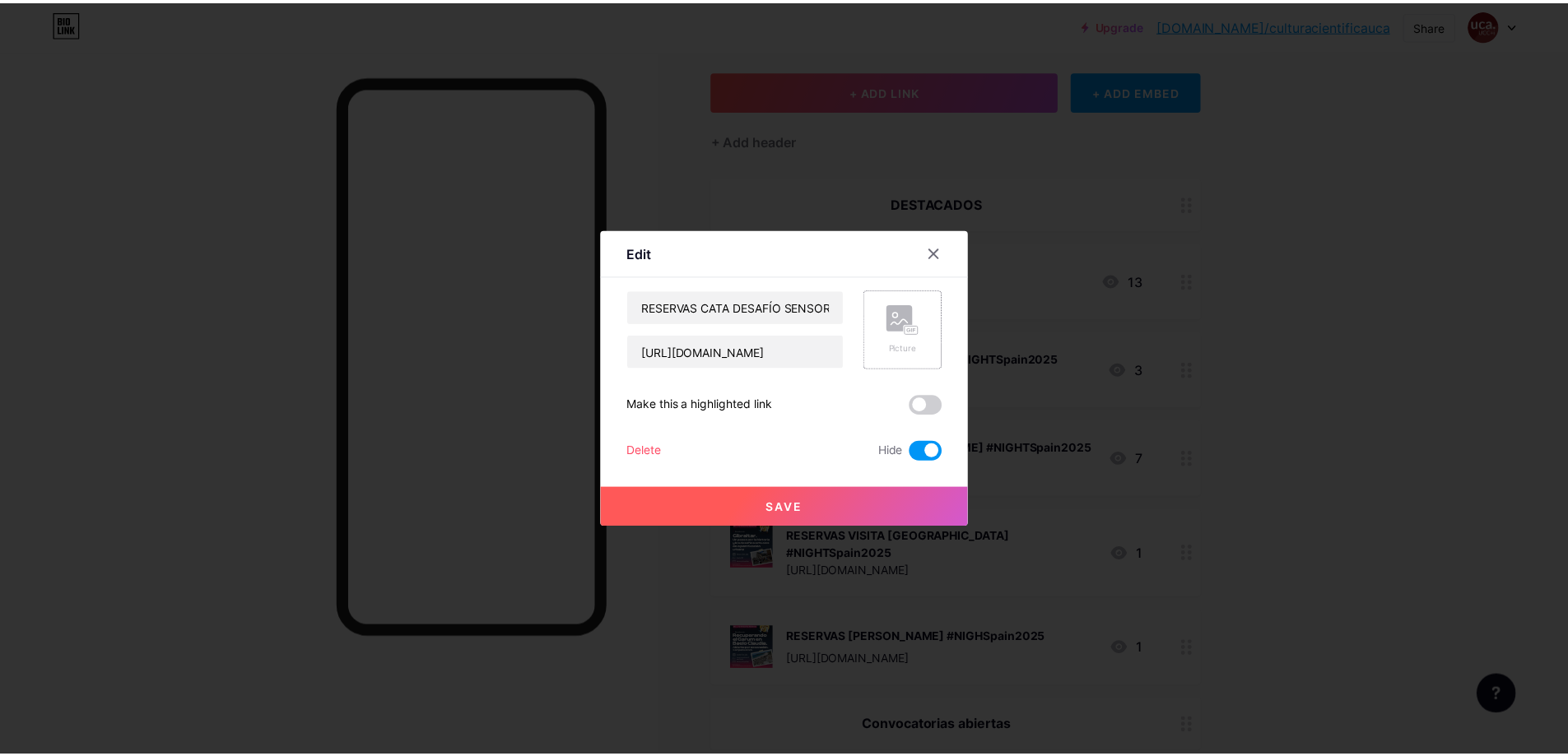
scroll to position [0, 0]
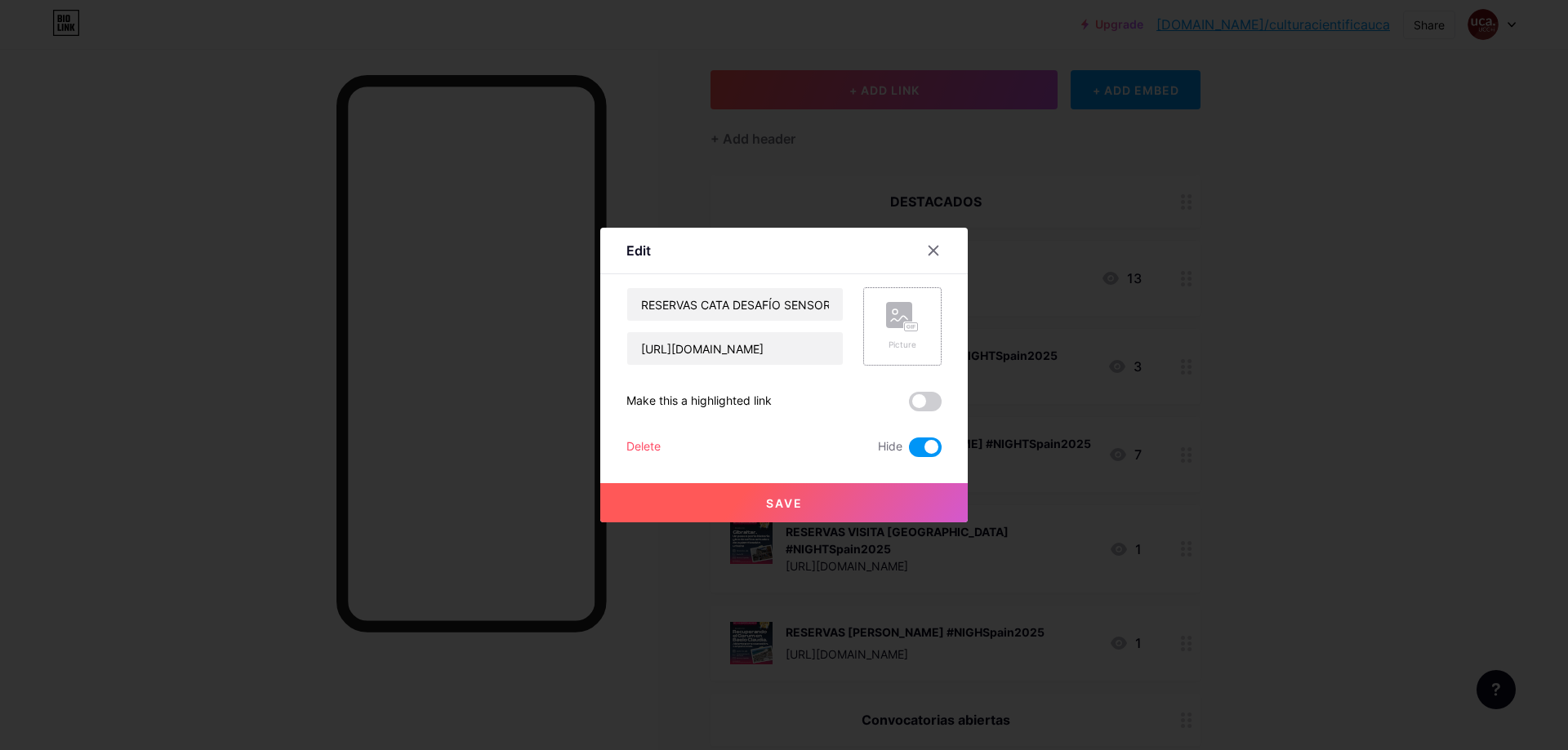
click at [914, 318] on icon at bounding box center [901, 317] width 33 height 30
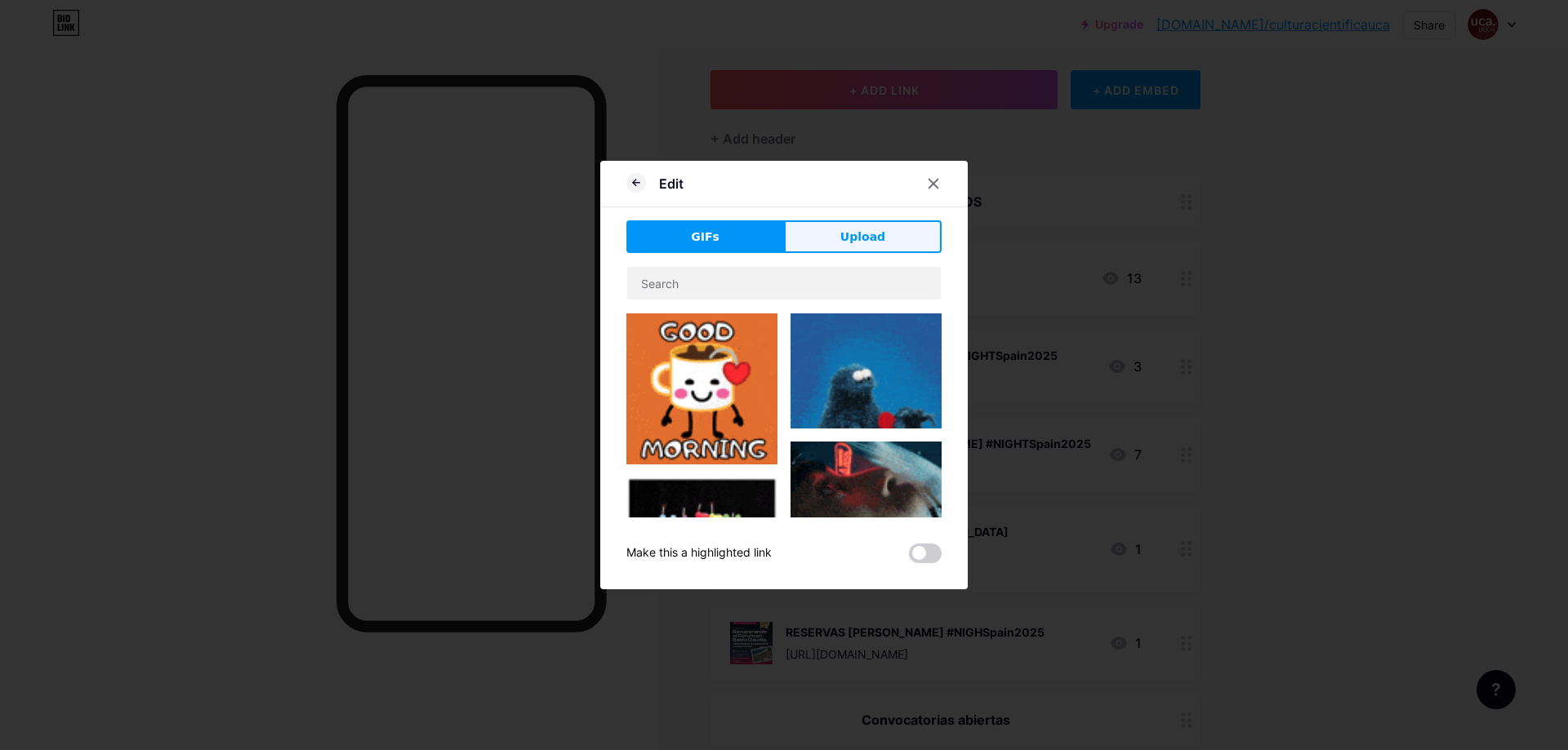
click at [856, 239] on span "Upload" at bounding box center [862, 237] width 44 height 17
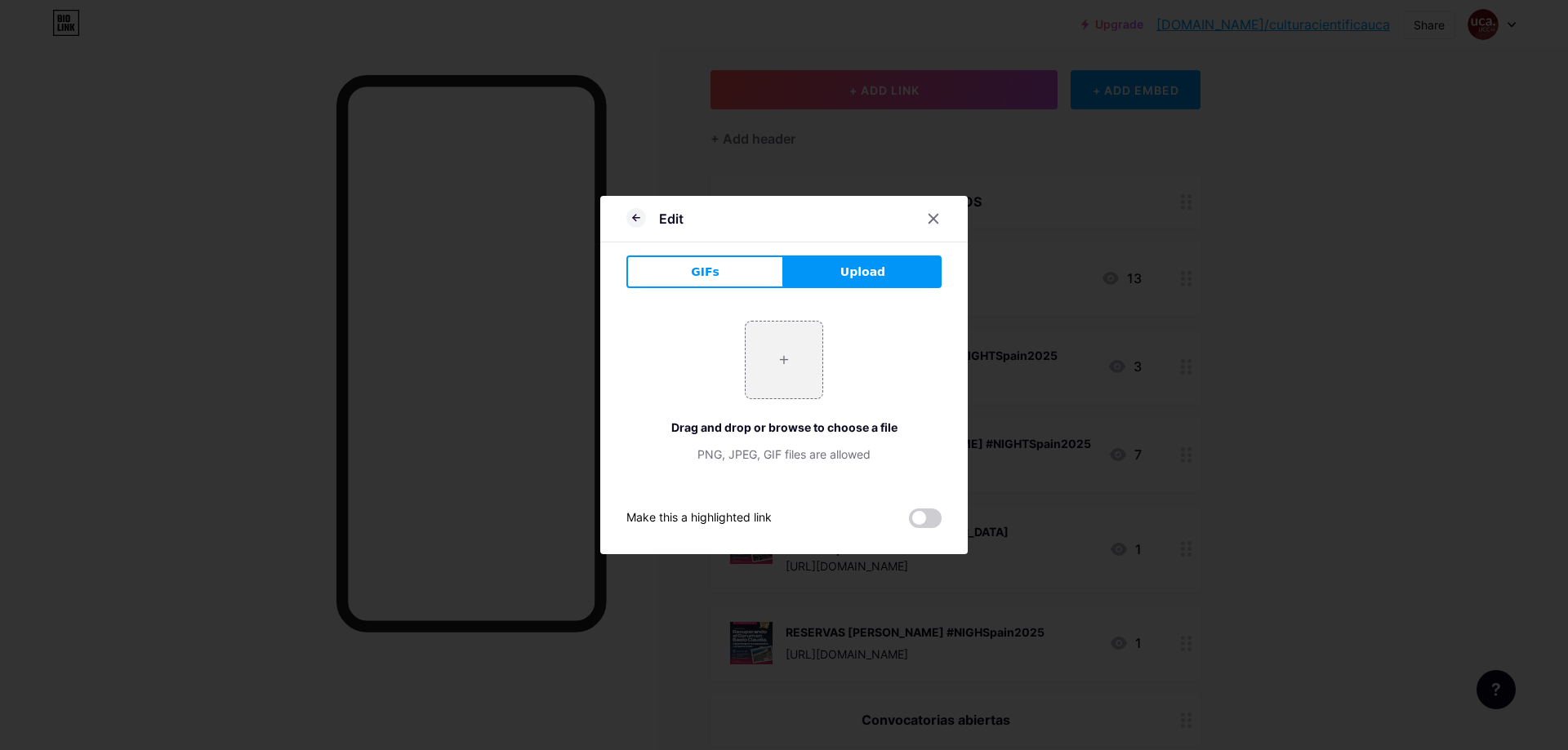
click at [881, 278] on span "Upload" at bounding box center [862, 271] width 44 height 17
click at [771, 344] on input "file" at bounding box center [784, 359] width 77 height 77
type input "C:\fakepath\CARTEL CATA NOCHE - LUBINAS (1).png"
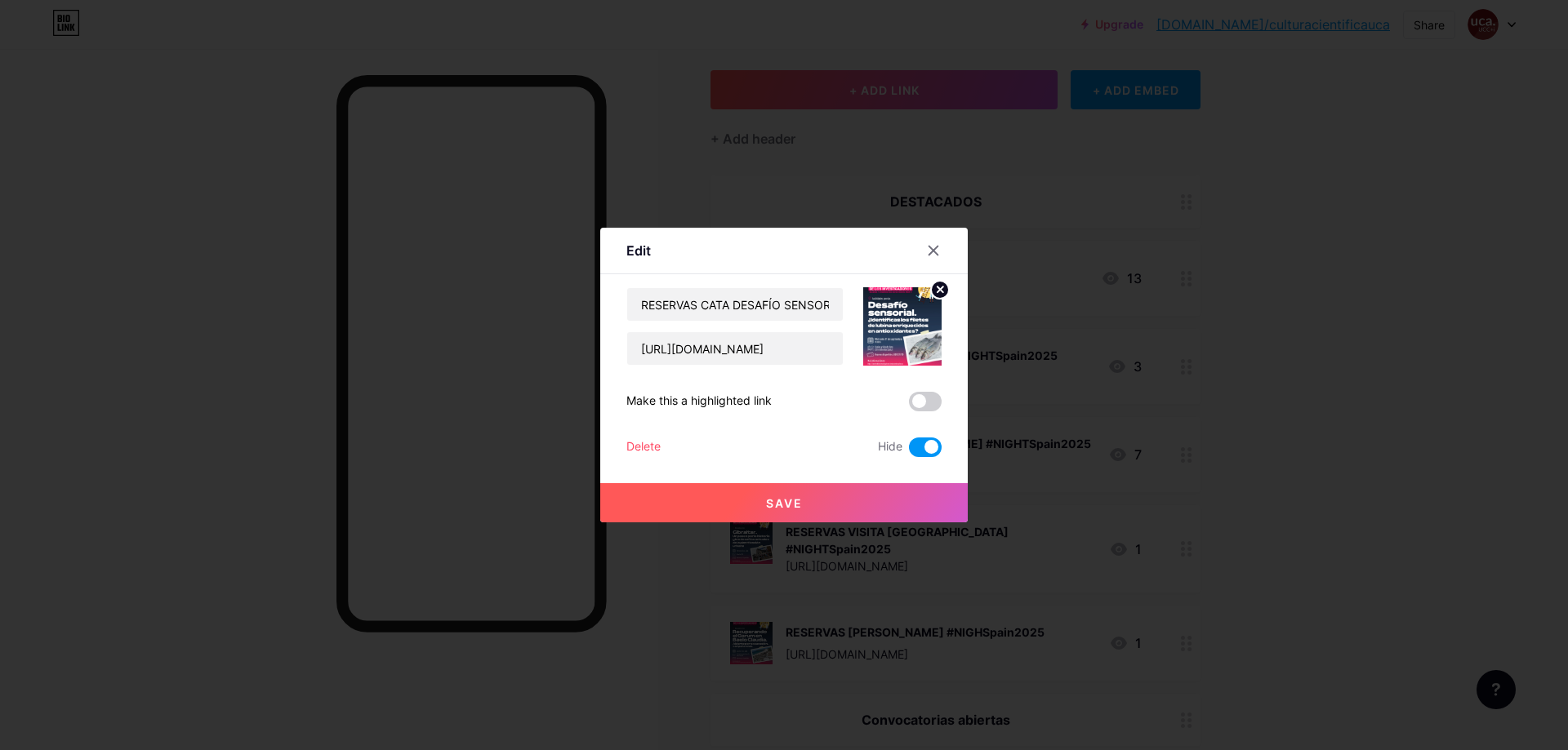
click at [930, 448] on span at bounding box center [925, 448] width 33 height 20
click at [909, 451] on input "checkbox" at bounding box center [909, 451] width 0 height 0
click at [862, 498] on button "Save" at bounding box center [783, 503] width 368 height 39
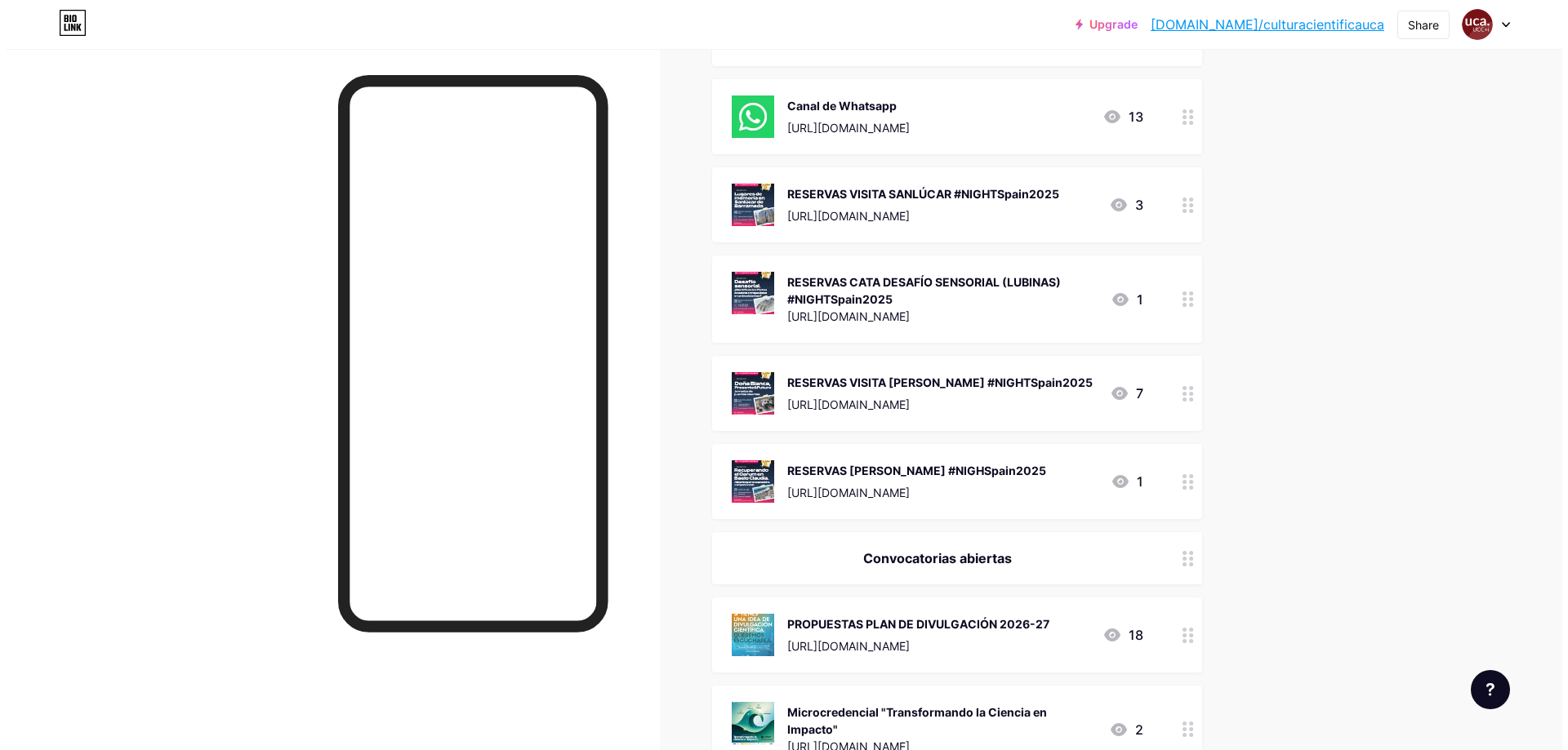
scroll to position [245, 0]
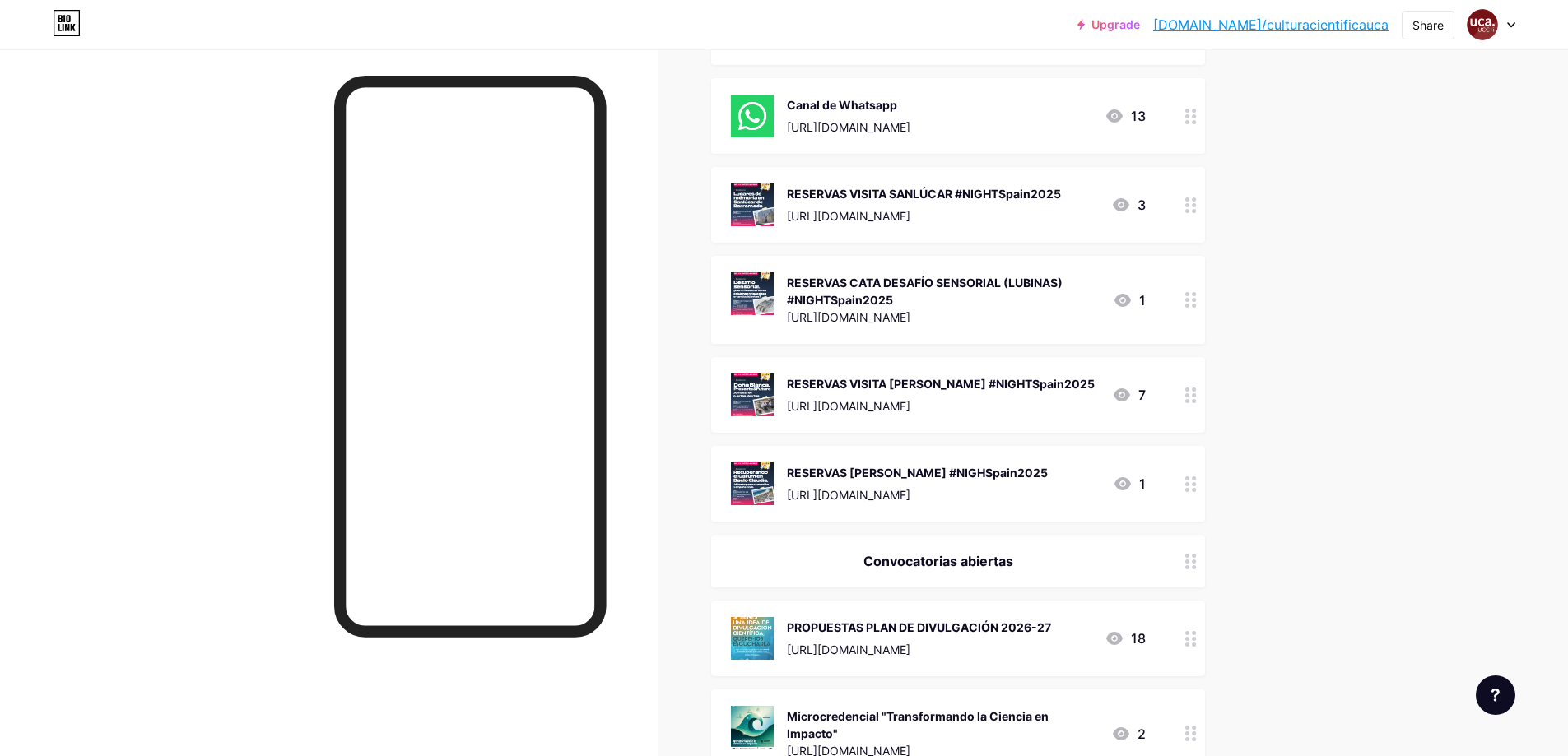
click at [1084, 473] on div "RESERVAS [PERSON_NAME] #NIGHSpain2025 [URL][DOMAIN_NAME] 1" at bounding box center [938, 484] width 414 height 43
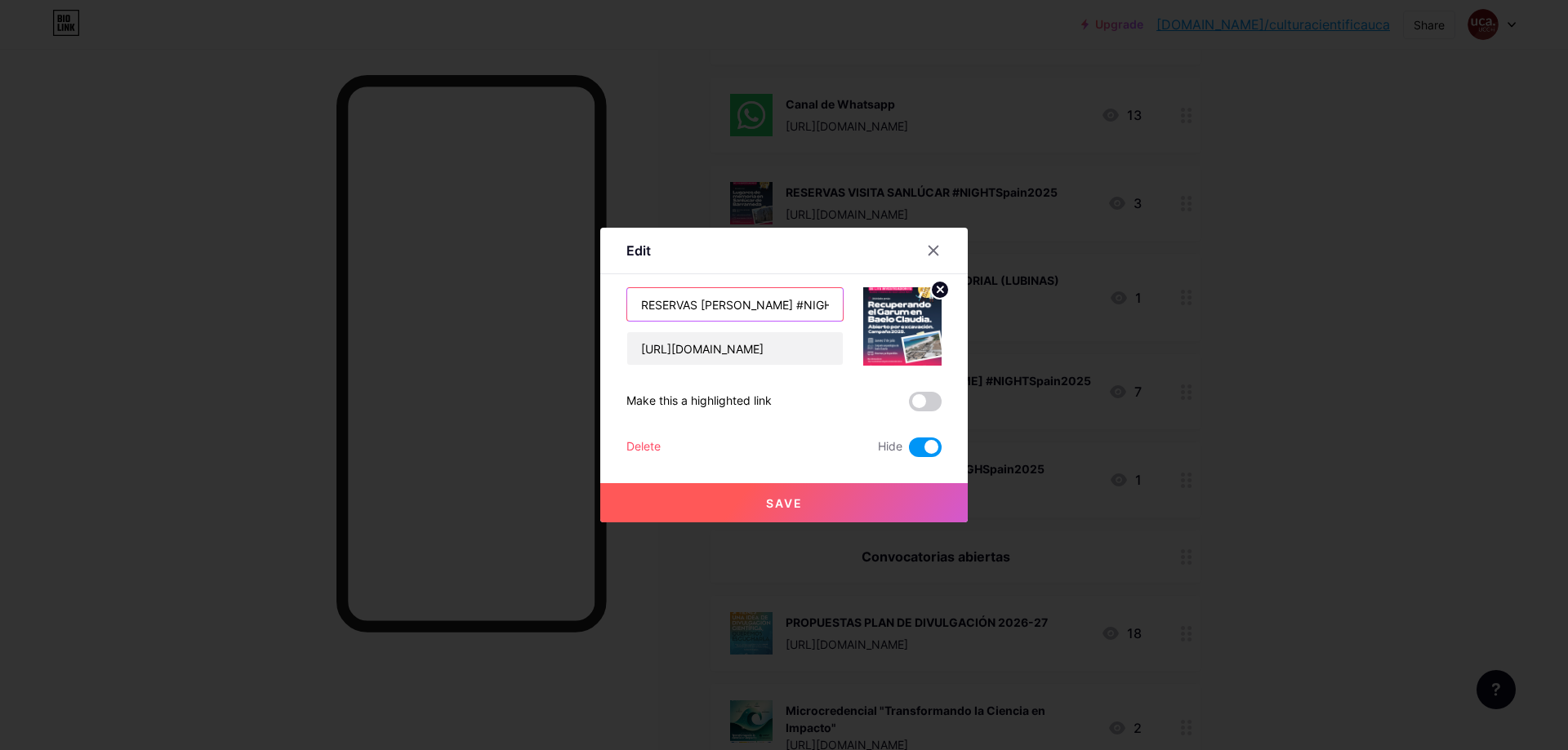
click at [745, 315] on input "RESERVAS [PERSON_NAME] #NIGHSpain2025" at bounding box center [735, 304] width 215 height 33
drag, startPoint x: 701, startPoint y: 306, endPoint x: 792, endPoint y: 307, distance: 91.0
click at [792, 307] on input "RESERVAS [PERSON_NAME] #NIGHSpain2025" at bounding box center [735, 304] width 215 height 33
type input "RESERVAS CATA "EL BANQUETE DE LOS DIOSES" #NIGHSpain2025"
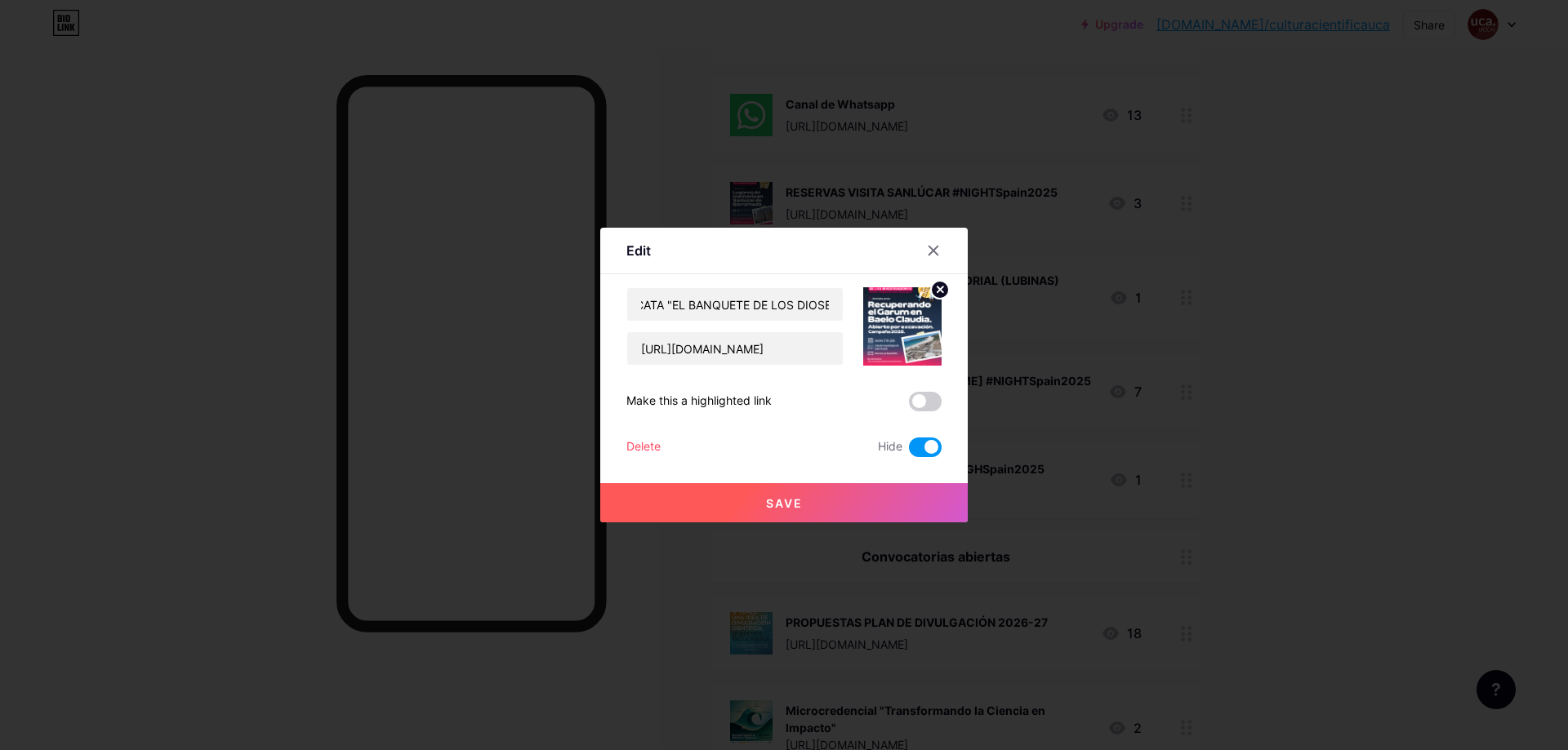
click at [943, 283] on circle at bounding box center [940, 290] width 18 height 18
click at [915, 312] on icon at bounding box center [901, 317] width 33 height 30
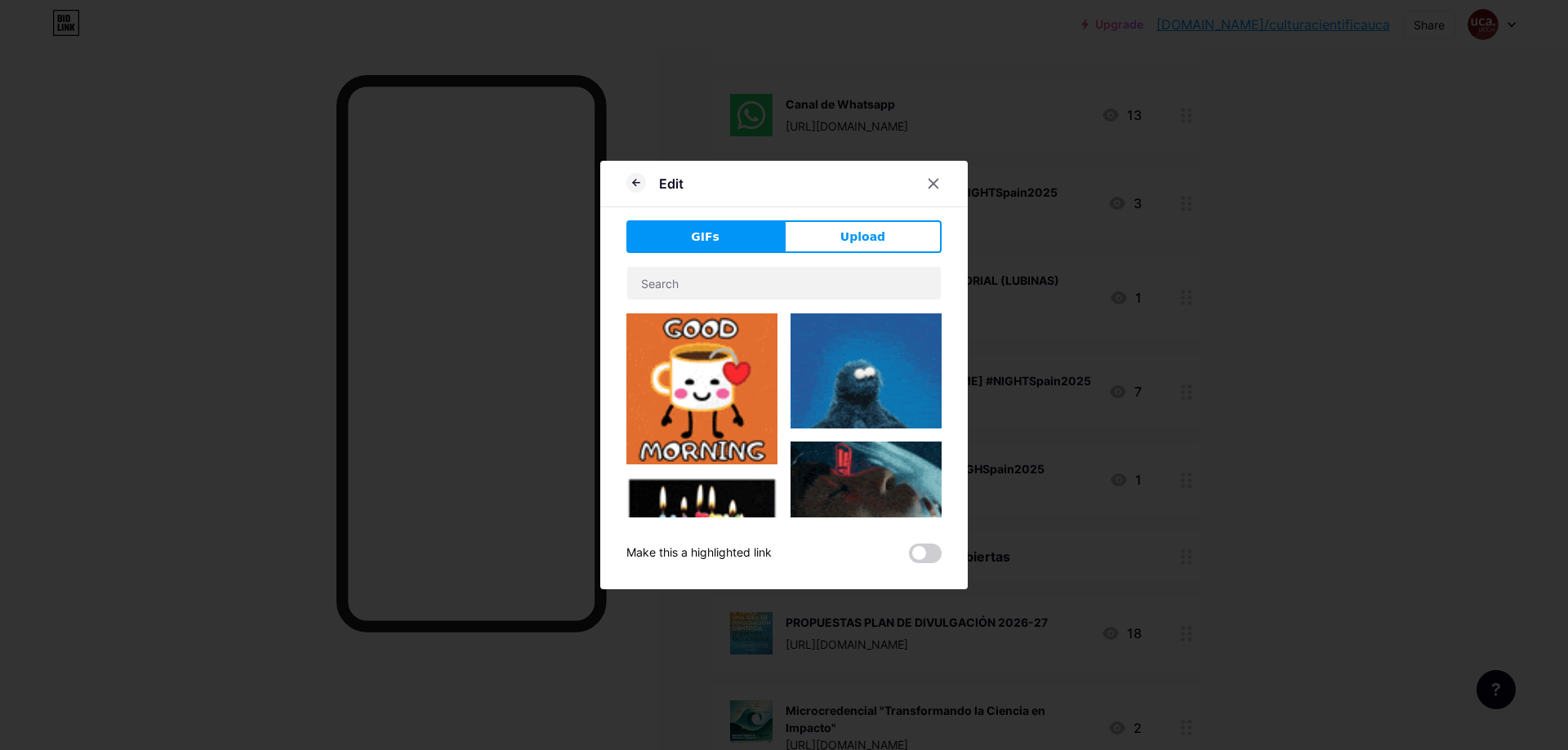
click at [879, 206] on div "Edit" at bounding box center [783, 188] width 368 height 38
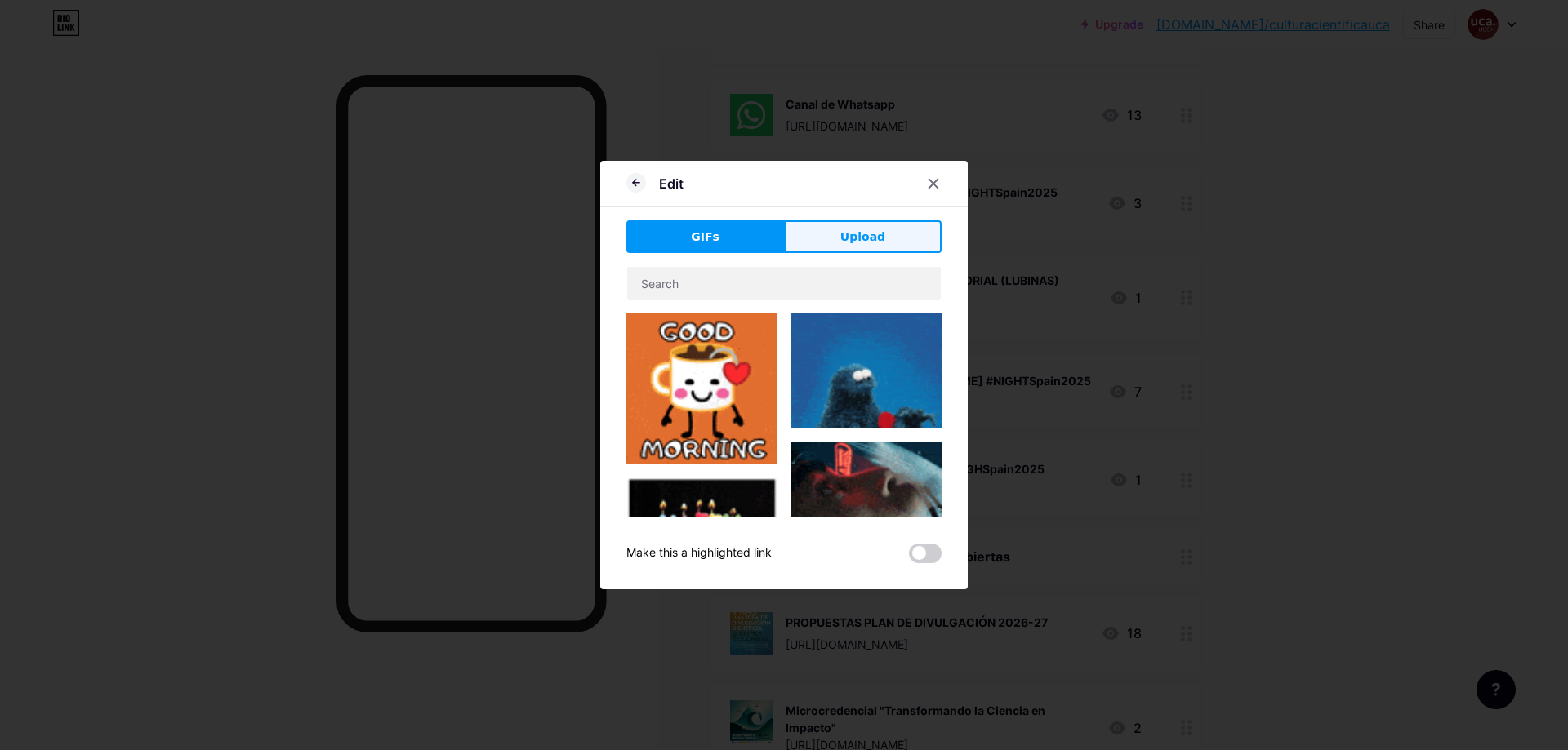
click at [877, 231] on span "Upload" at bounding box center [862, 237] width 44 height 17
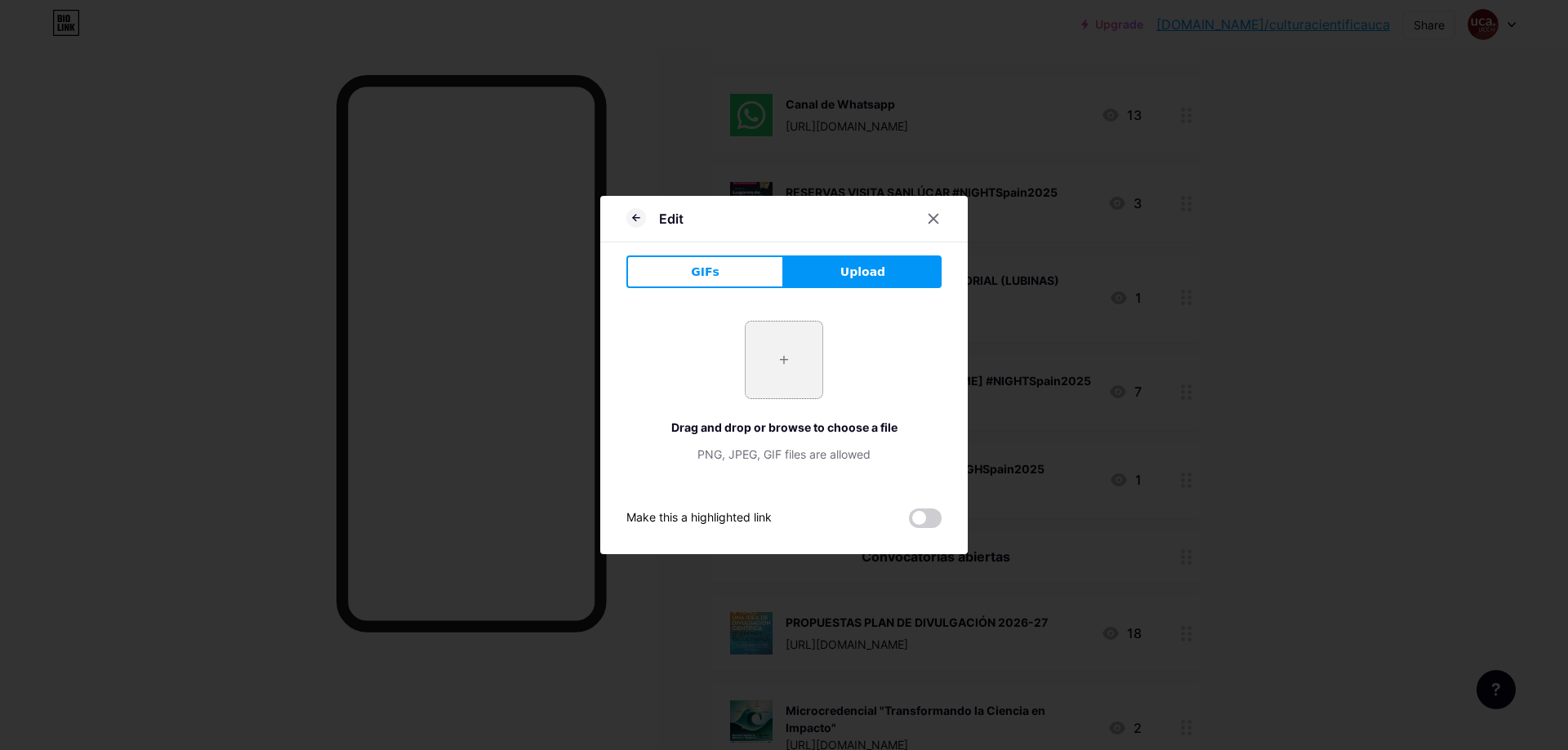
click at [809, 343] on input "file" at bounding box center [784, 359] width 77 height 77
type input "C:\fakepath\CARTEL CATA NOCHE - [PERSON_NAME] NIVEAU (1).png"
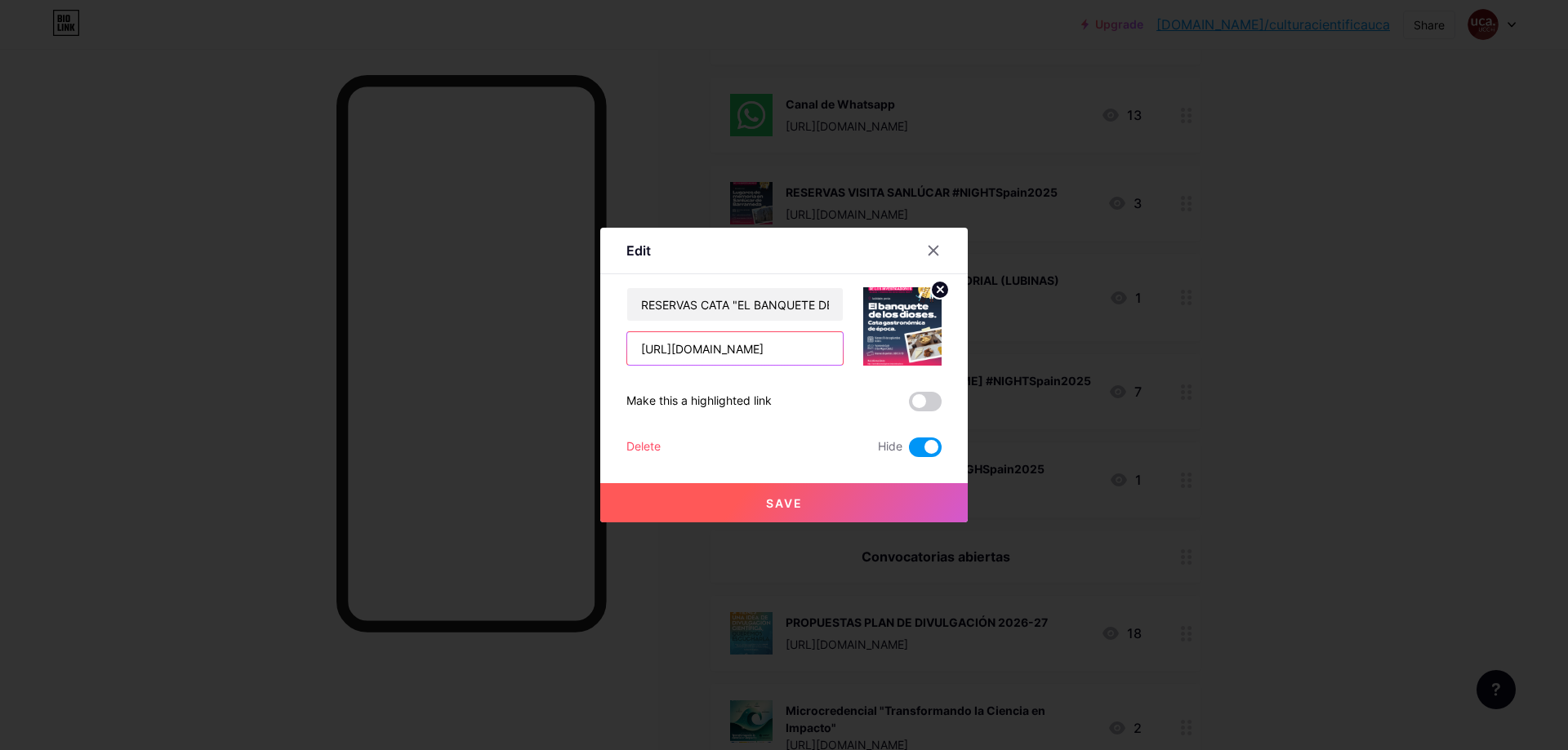
click at [747, 351] on input "[URL][DOMAIN_NAME]" at bounding box center [735, 348] width 215 height 33
click at [789, 356] on input "[URL][DOMAIN_NAME]" at bounding box center [735, 348] width 215 height 33
click at [789, 355] on input "[URL][DOMAIN_NAME]" at bounding box center [735, 348] width 215 height 33
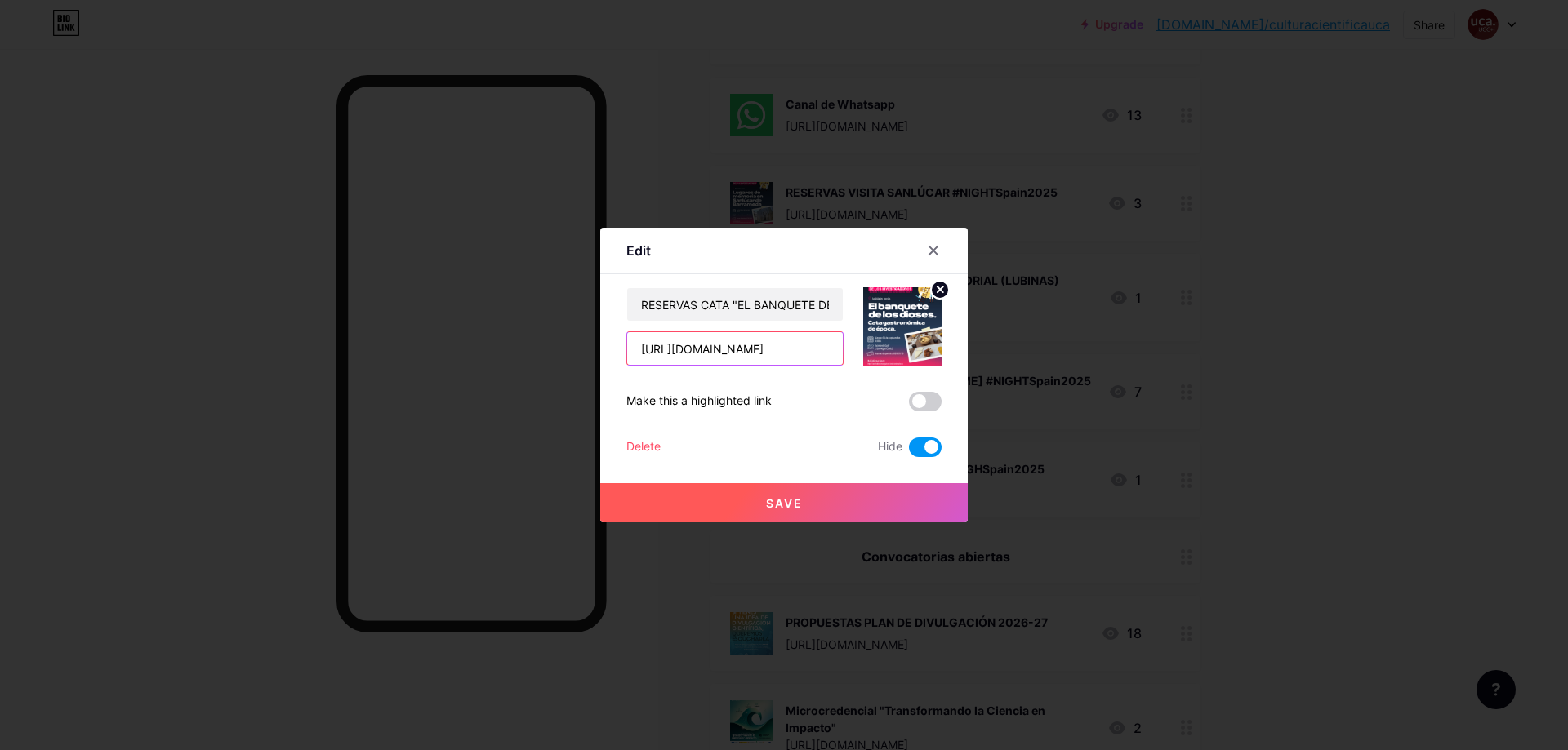
click at [789, 355] on input "[URL][DOMAIN_NAME]" at bounding box center [735, 348] width 215 height 33
paste input "[DOMAIN_NAME][URL]"
type input "[URL][DOMAIN_NAME]"
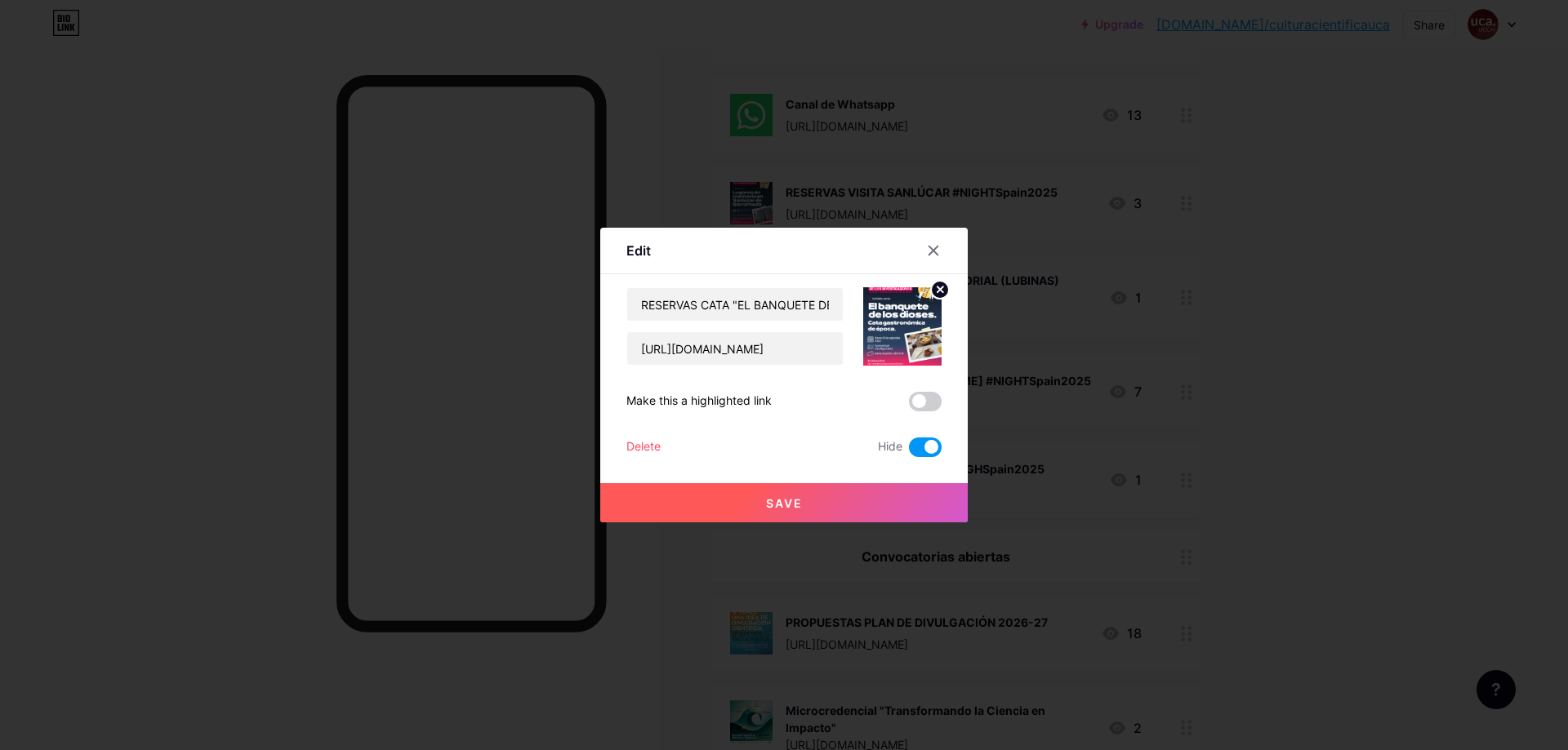
click at [933, 446] on span at bounding box center [925, 448] width 33 height 20
click at [909, 451] on input "checkbox" at bounding box center [909, 451] width 0 height 0
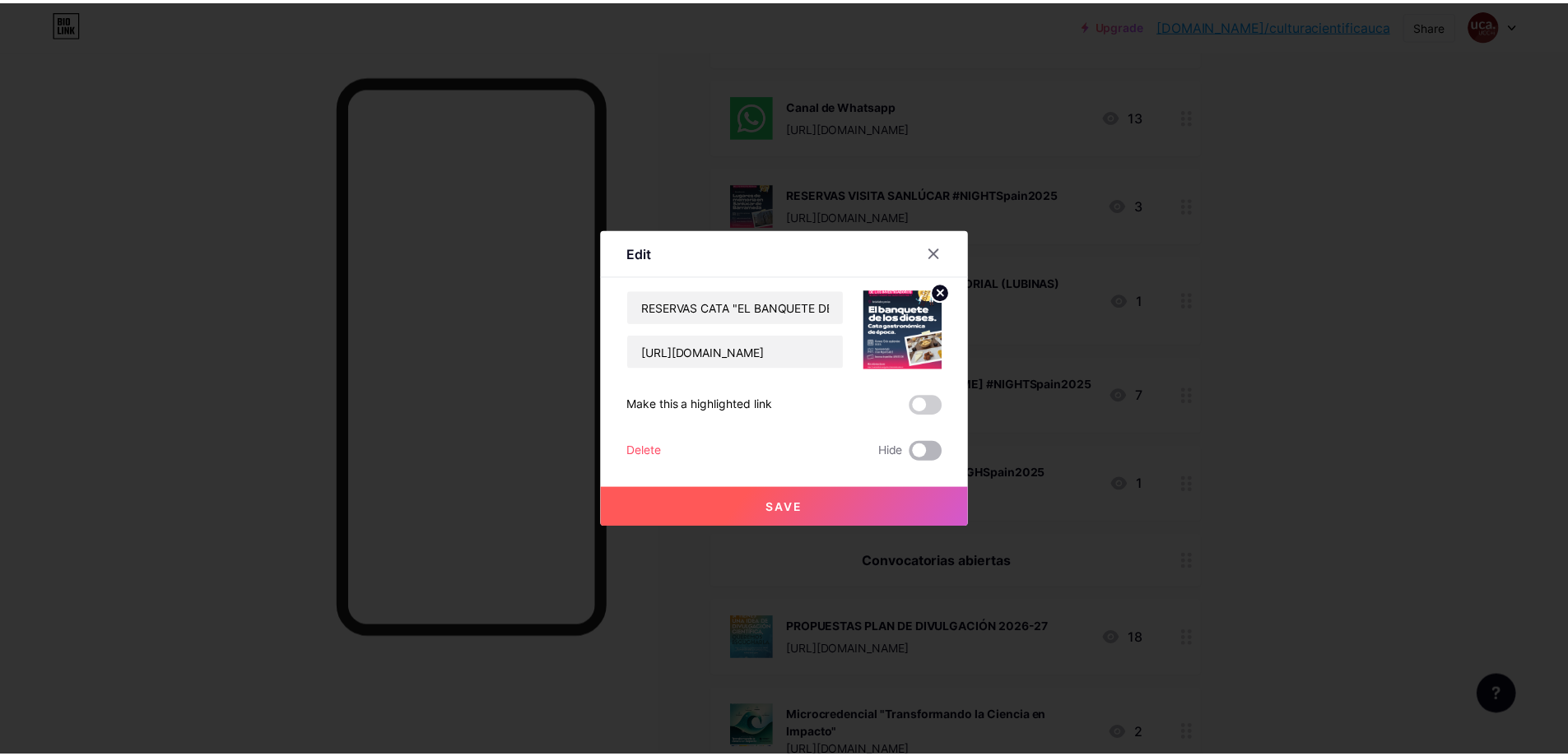
scroll to position [0, 0]
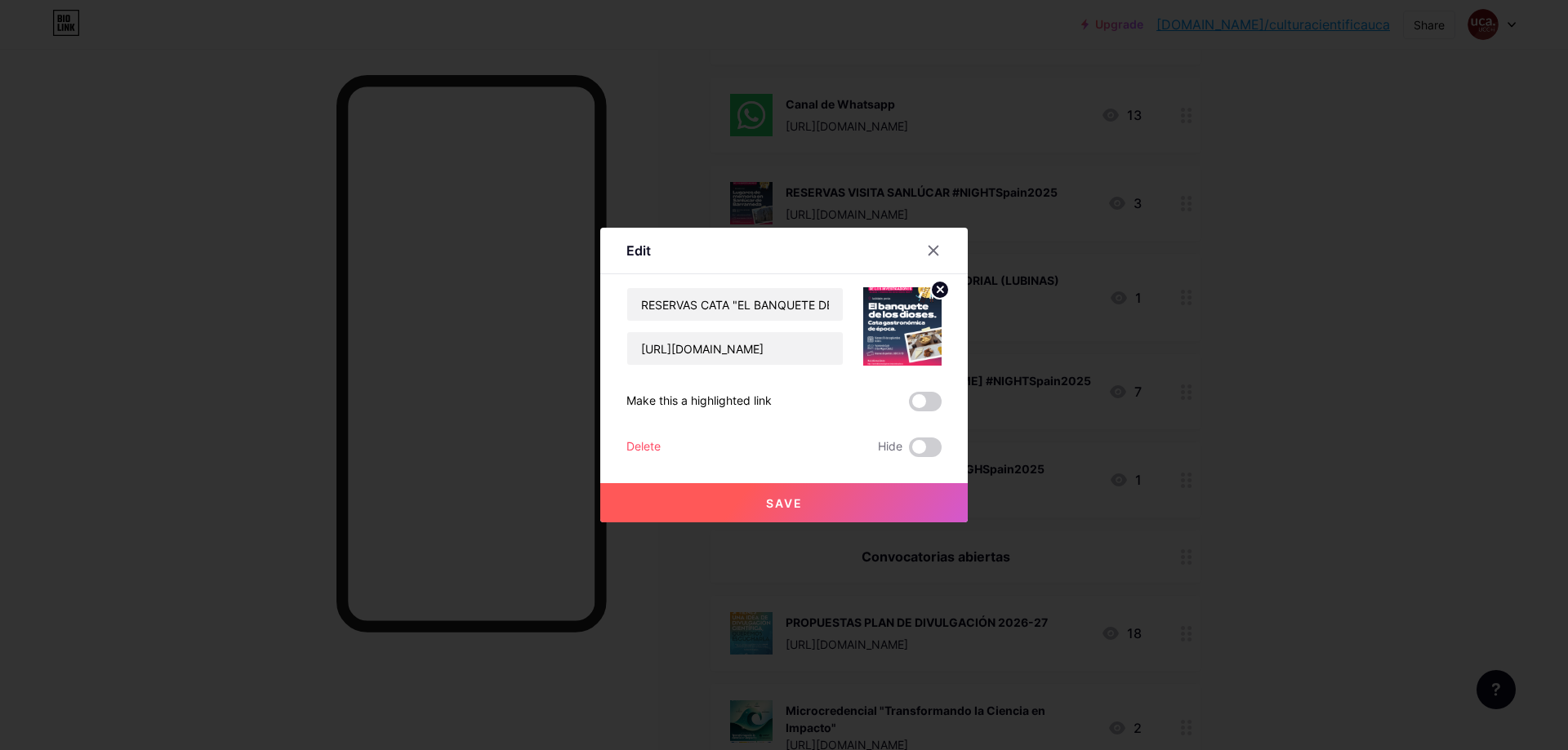
click at [874, 489] on button "Save" at bounding box center [783, 503] width 368 height 39
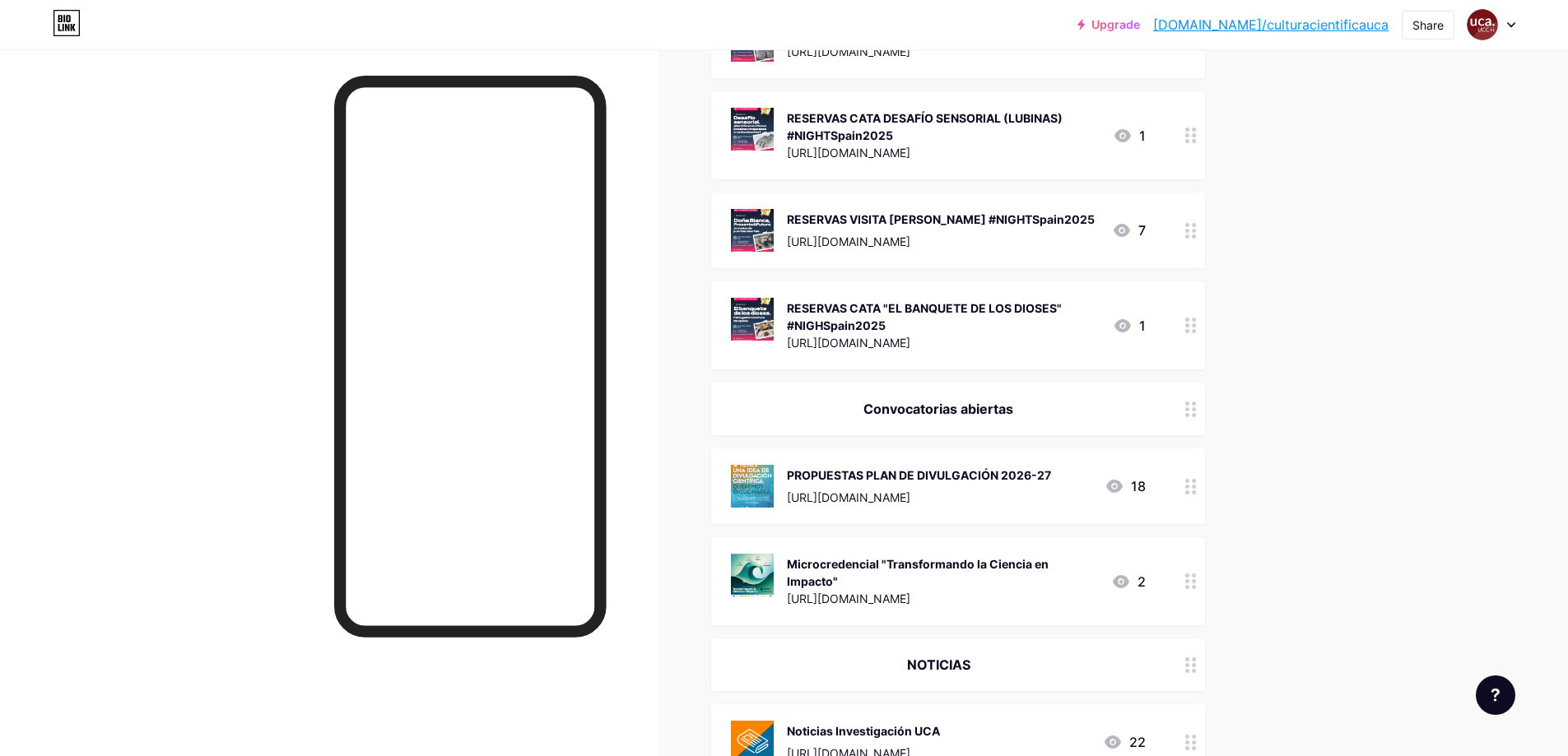
scroll to position [329, 0]
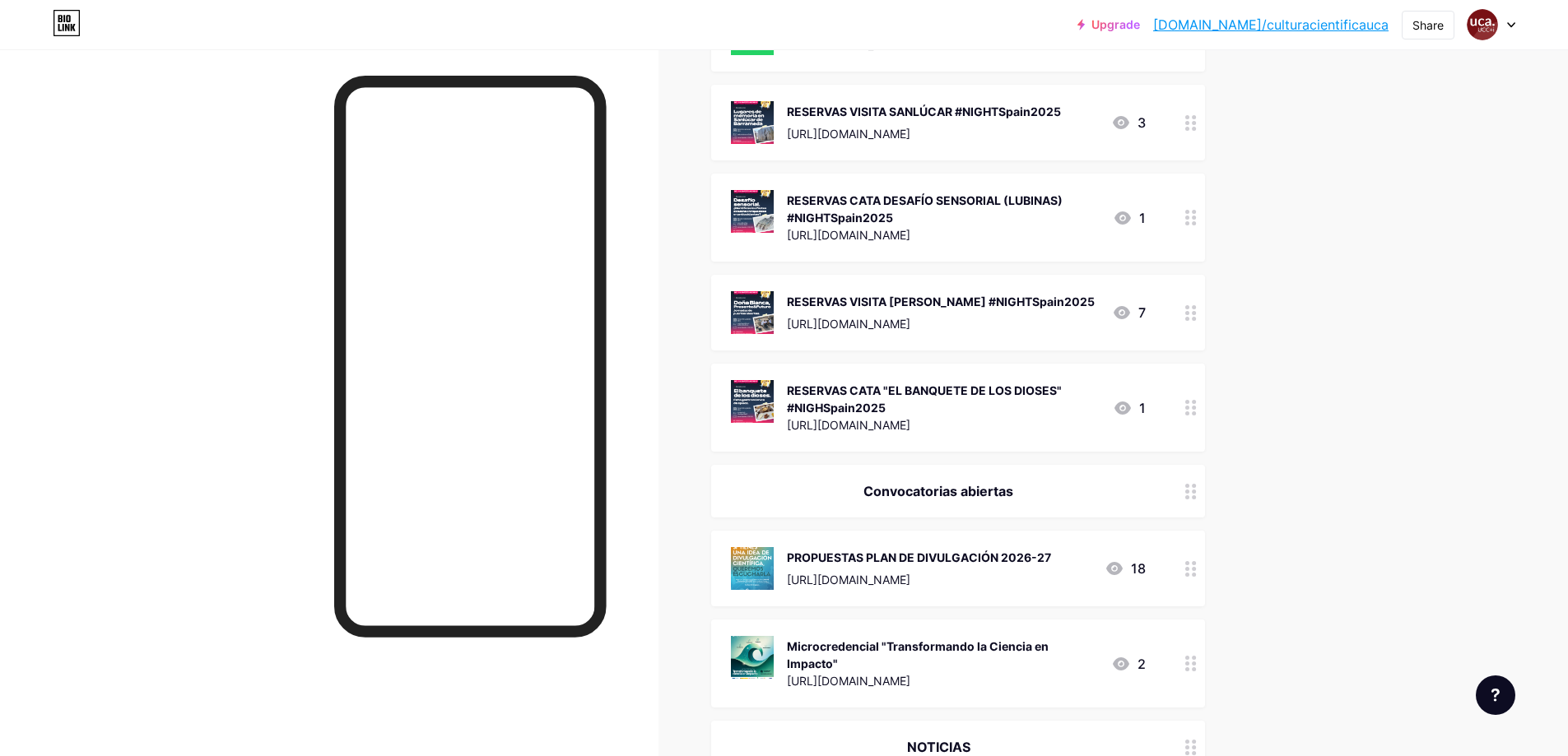
click at [979, 234] on div "[URL][DOMAIN_NAME]" at bounding box center [943, 234] width 313 height 17
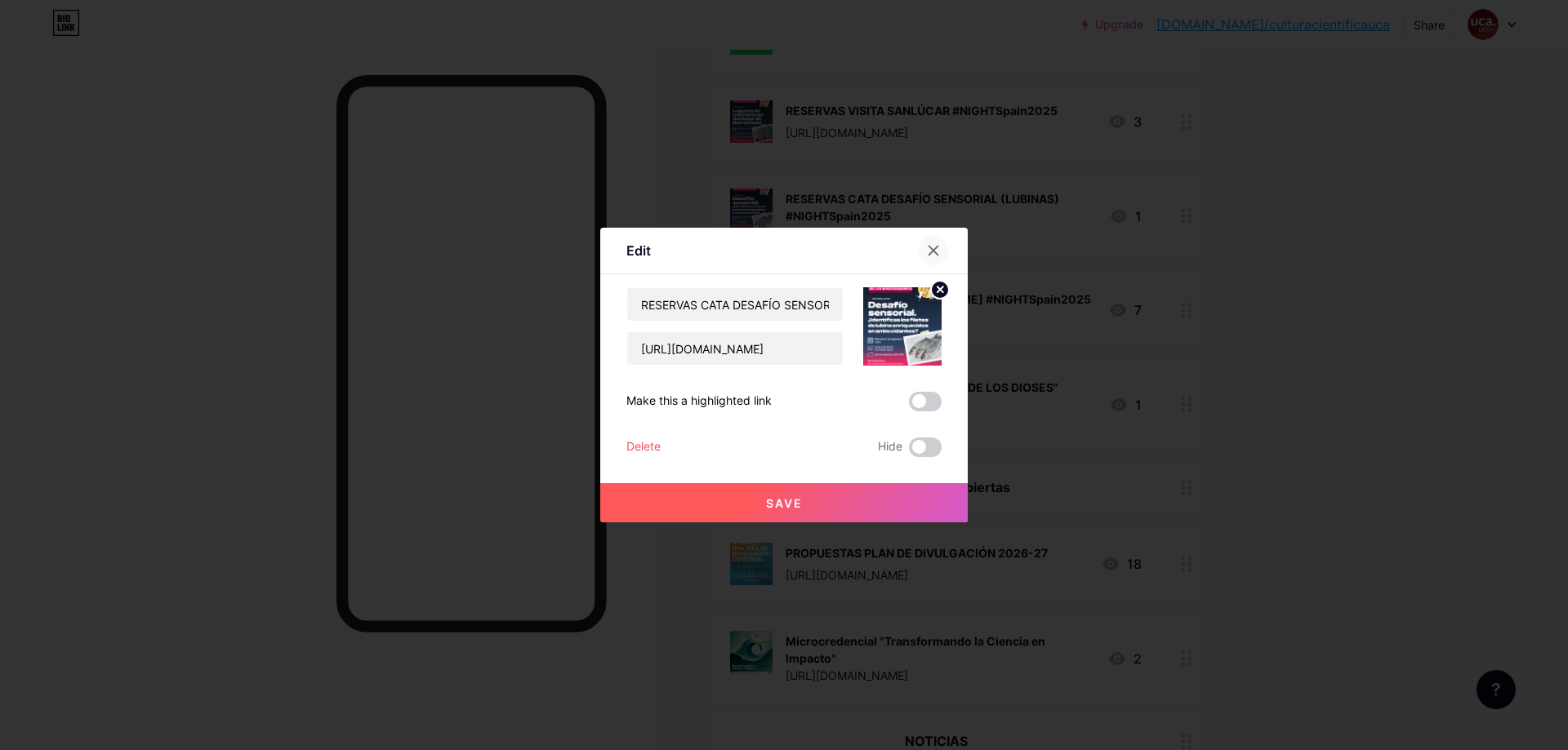
click at [928, 254] on icon at bounding box center [933, 250] width 13 height 13
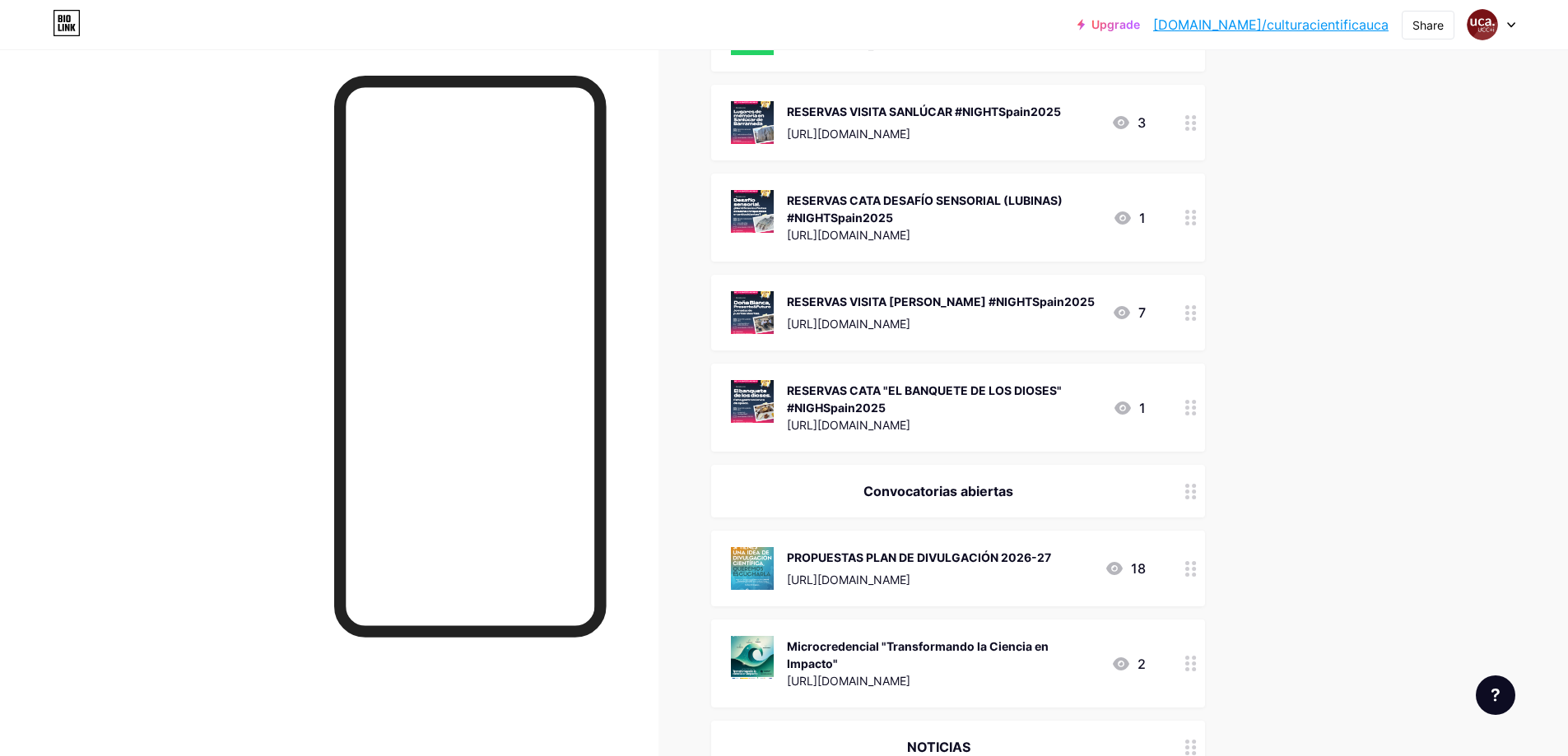
scroll to position [247, 0]
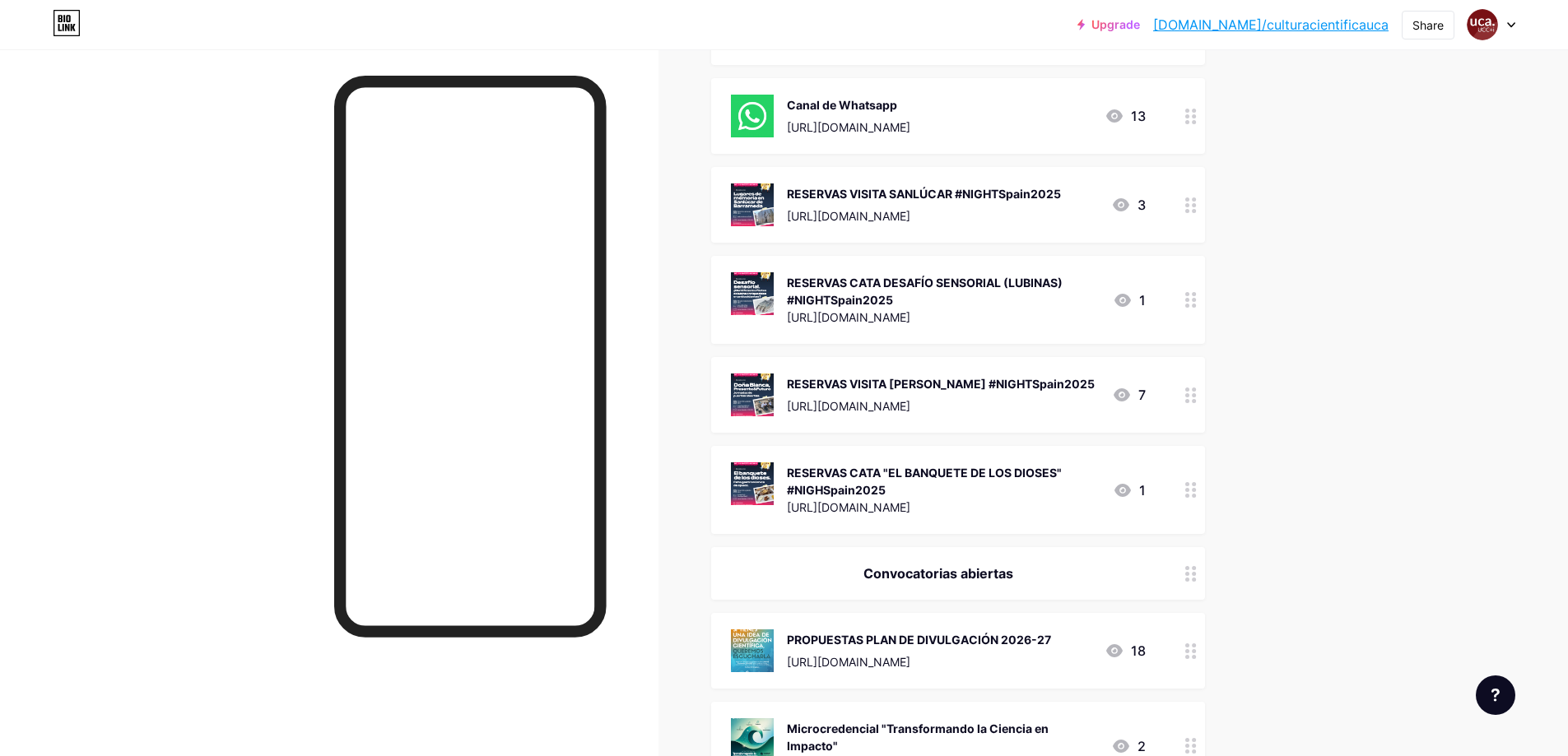
click at [970, 278] on div "RESERVAS CATA DESAFÍO SENSORIAL (LUBINAS) #NIGHTSpain2025" at bounding box center [943, 291] width 313 height 35
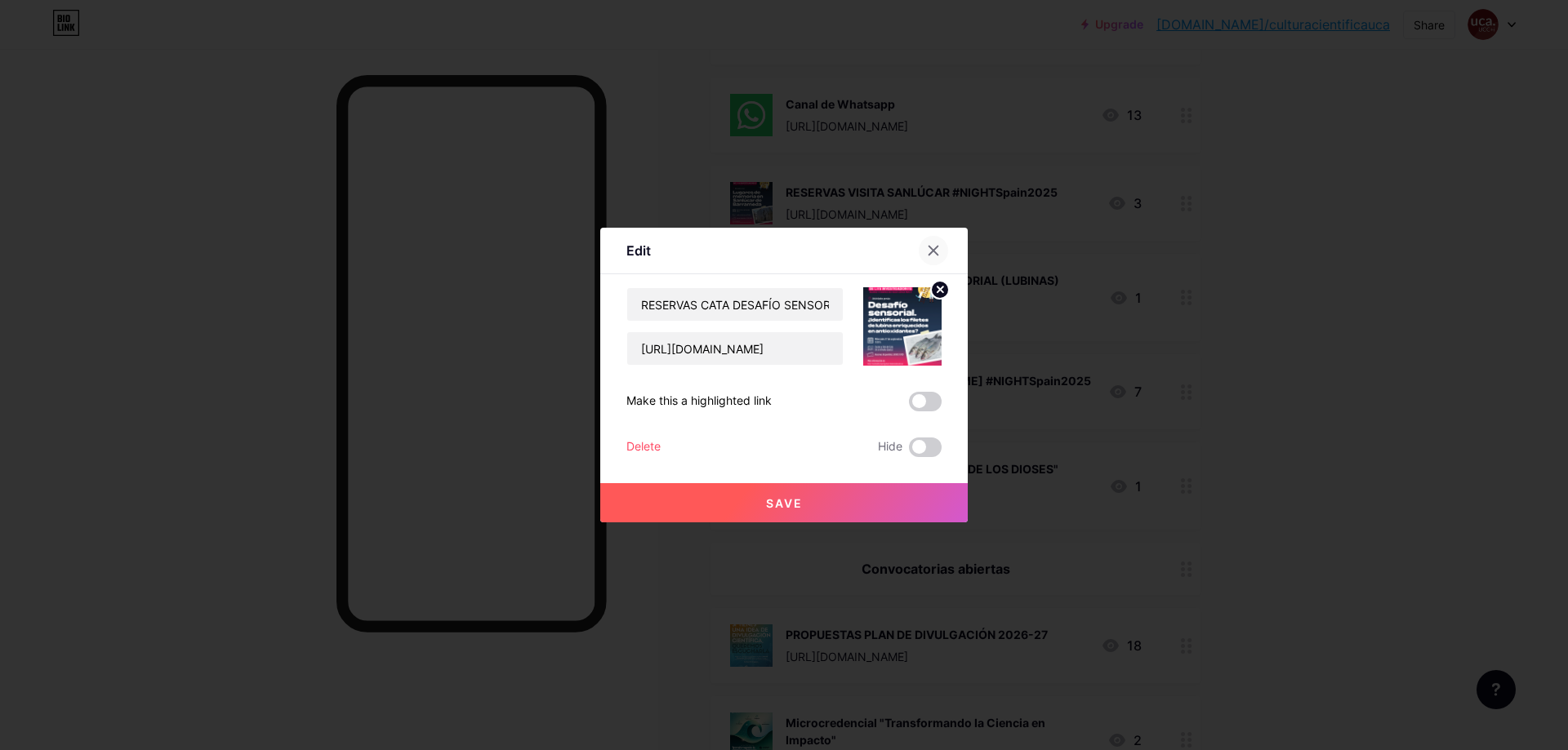
click at [932, 254] on icon at bounding box center [933, 250] width 13 height 13
